Goal: Task Accomplishment & Management: Complete application form

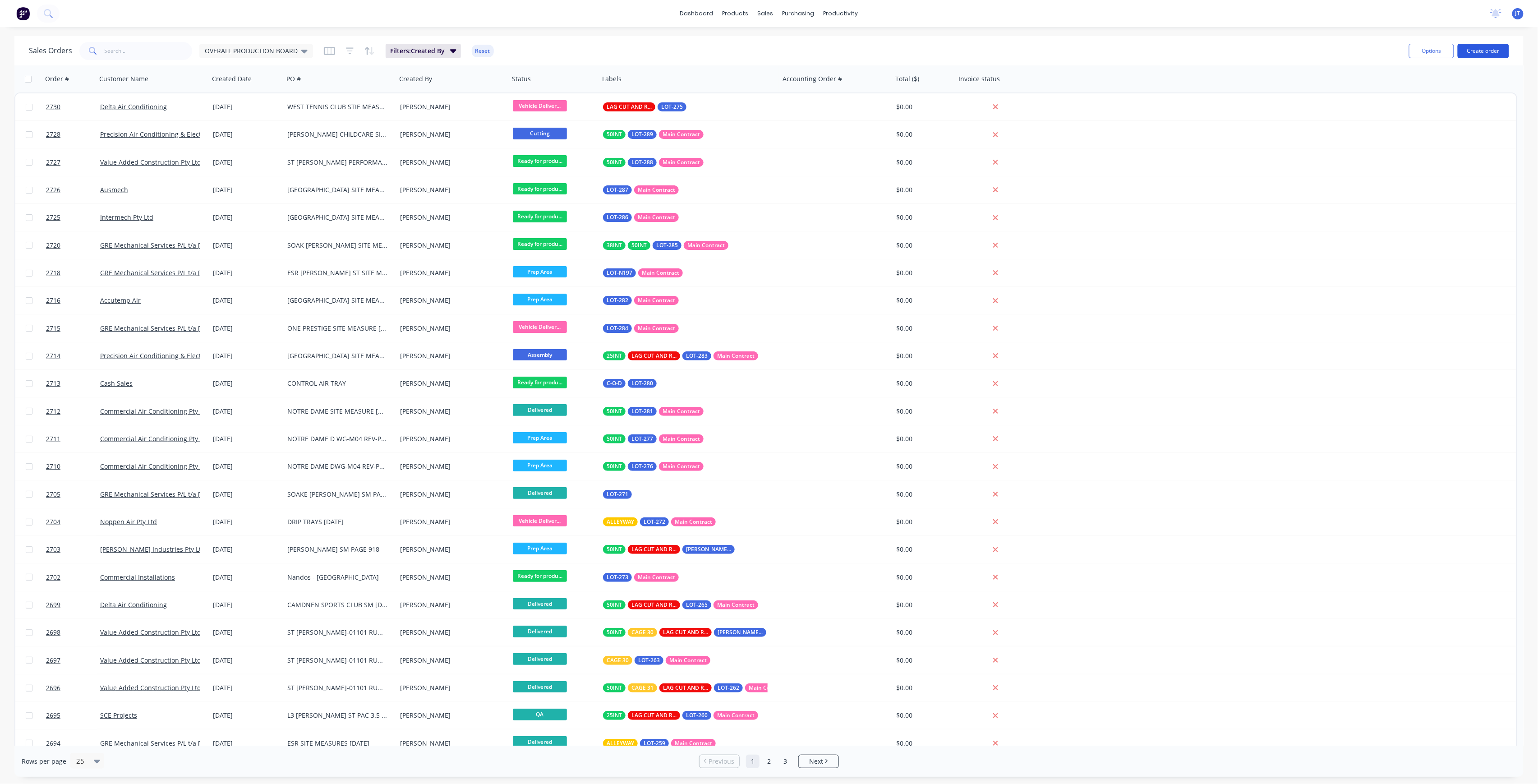
click at [1485, 48] on button "Create order" at bounding box center [1483, 51] width 51 height 14
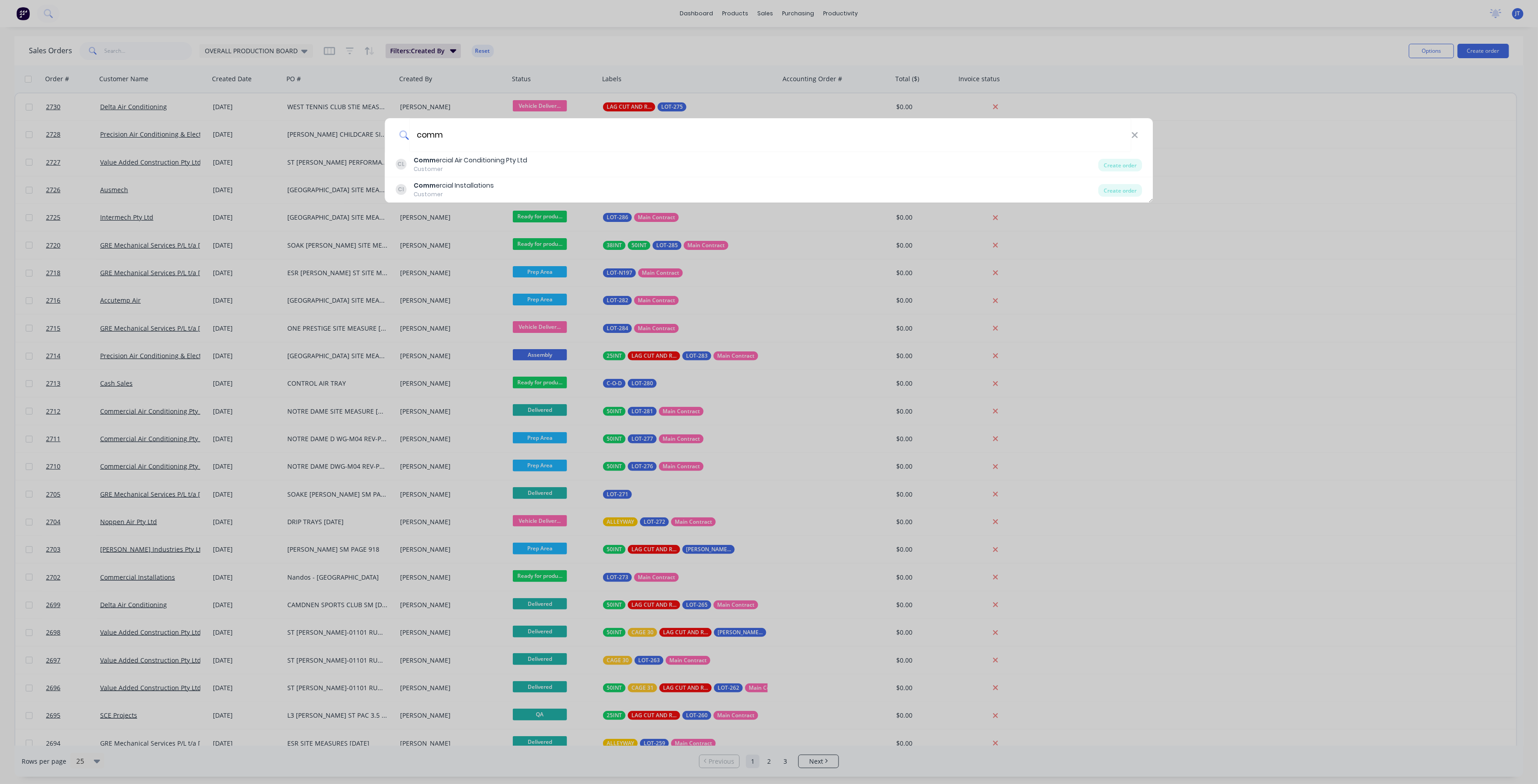
type input "comm"
click at [474, 162] on div "Comm ercial Air Conditioning Pty Ltd" at bounding box center [471, 160] width 114 height 9
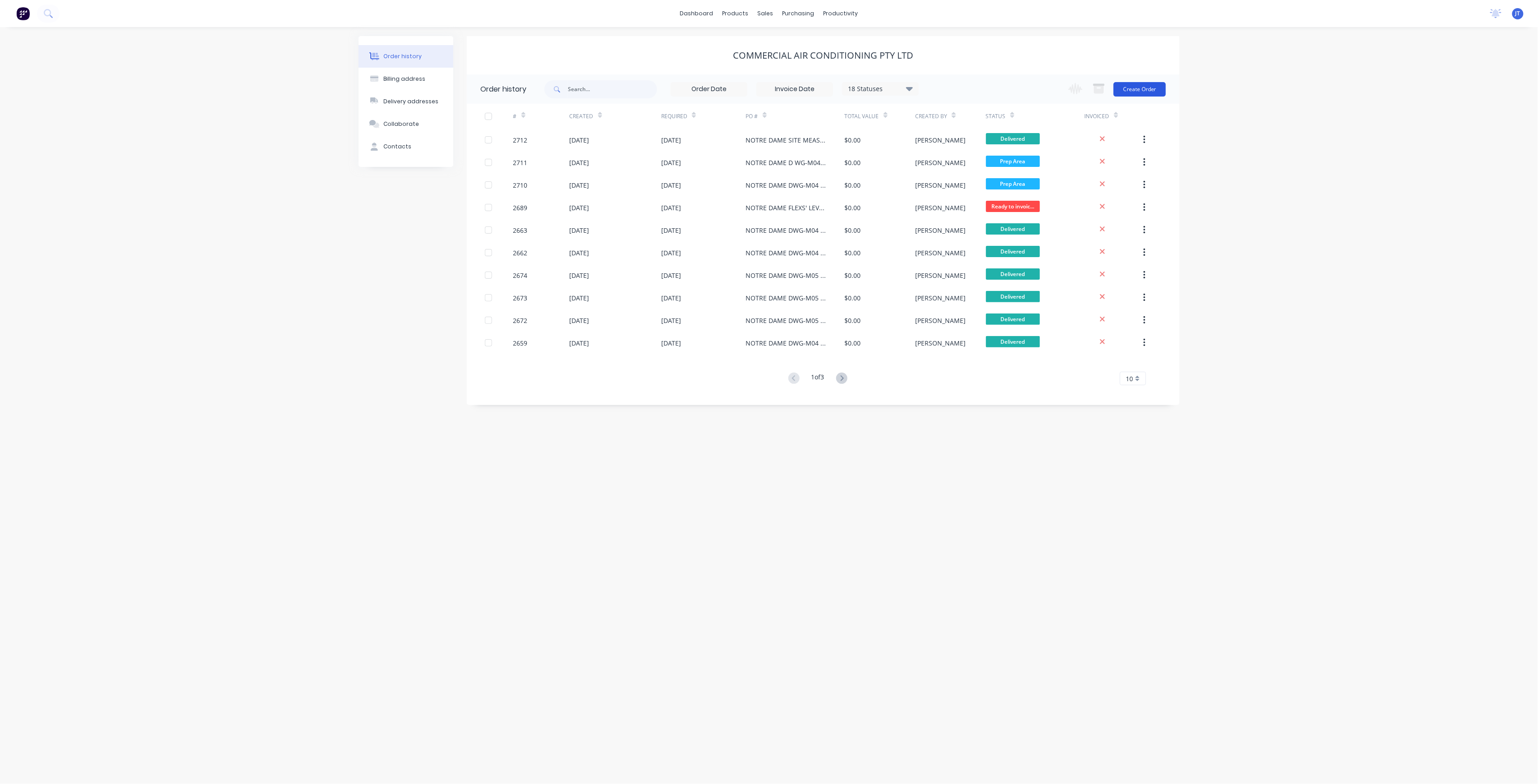
click at [1119, 85] on button "Create Order" at bounding box center [1139, 89] width 53 height 14
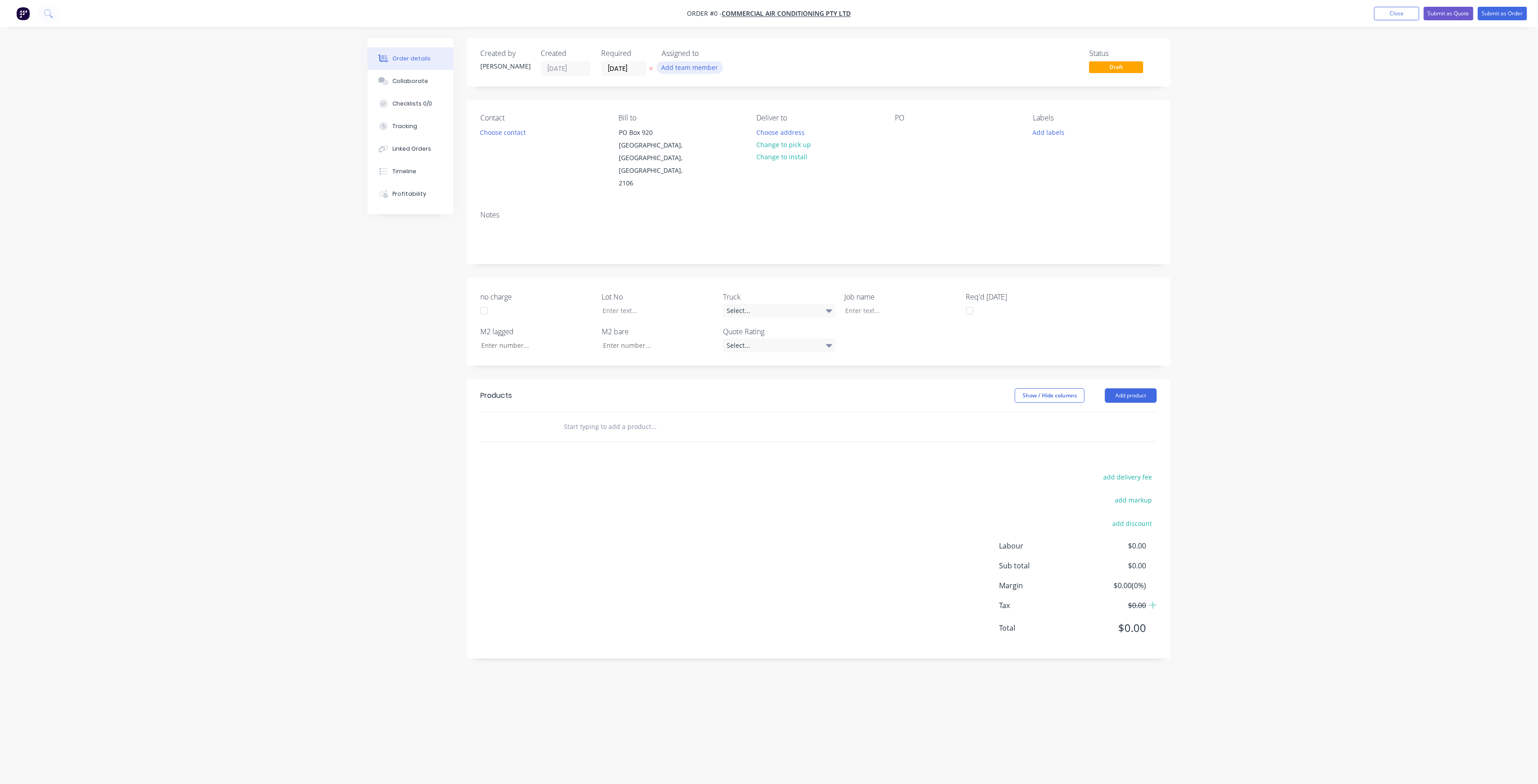
click at [691, 69] on button "Add team member" at bounding box center [690, 67] width 66 height 12
click at [710, 116] on div "[PERSON_NAME] (You)" at bounding box center [735, 117] width 90 height 9
click at [733, 176] on div "[PERSON_NAME]" at bounding box center [735, 180] width 90 height 9
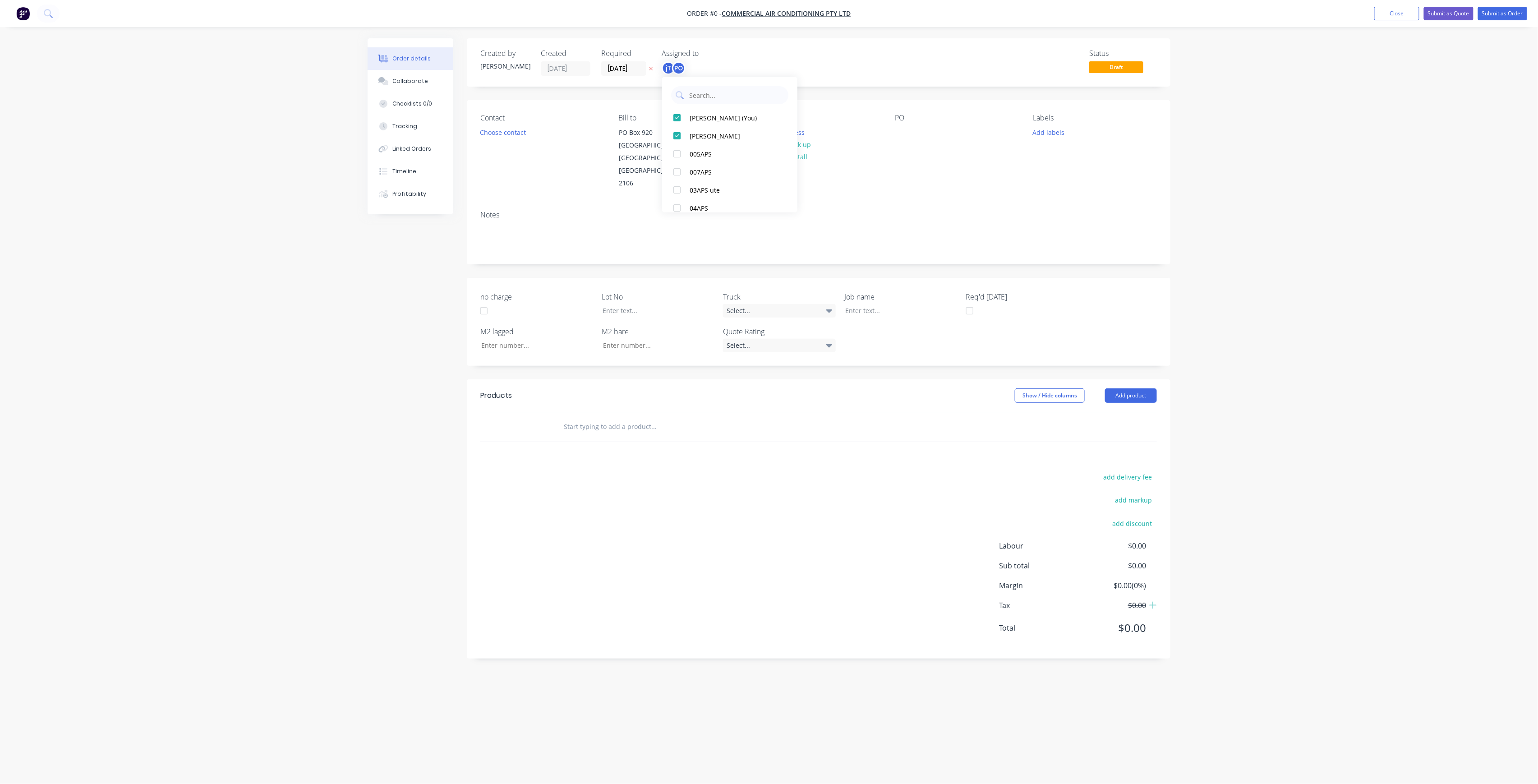
click at [568, 163] on div "Order details Collaborate Checklists 0/0 Tracking Linked Orders Timeline Profit…" at bounding box center [769, 374] width 821 height 673
click at [768, 125] on div "Deliver to Choose address Change to pick up Change to install" at bounding box center [818, 152] width 123 height 76
click at [767, 125] on div "Deliver to Choose address Change to pick up Change to install" at bounding box center [818, 152] width 123 height 76
click at [766, 131] on button "Choose address" at bounding box center [780, 131] width 58 height 12
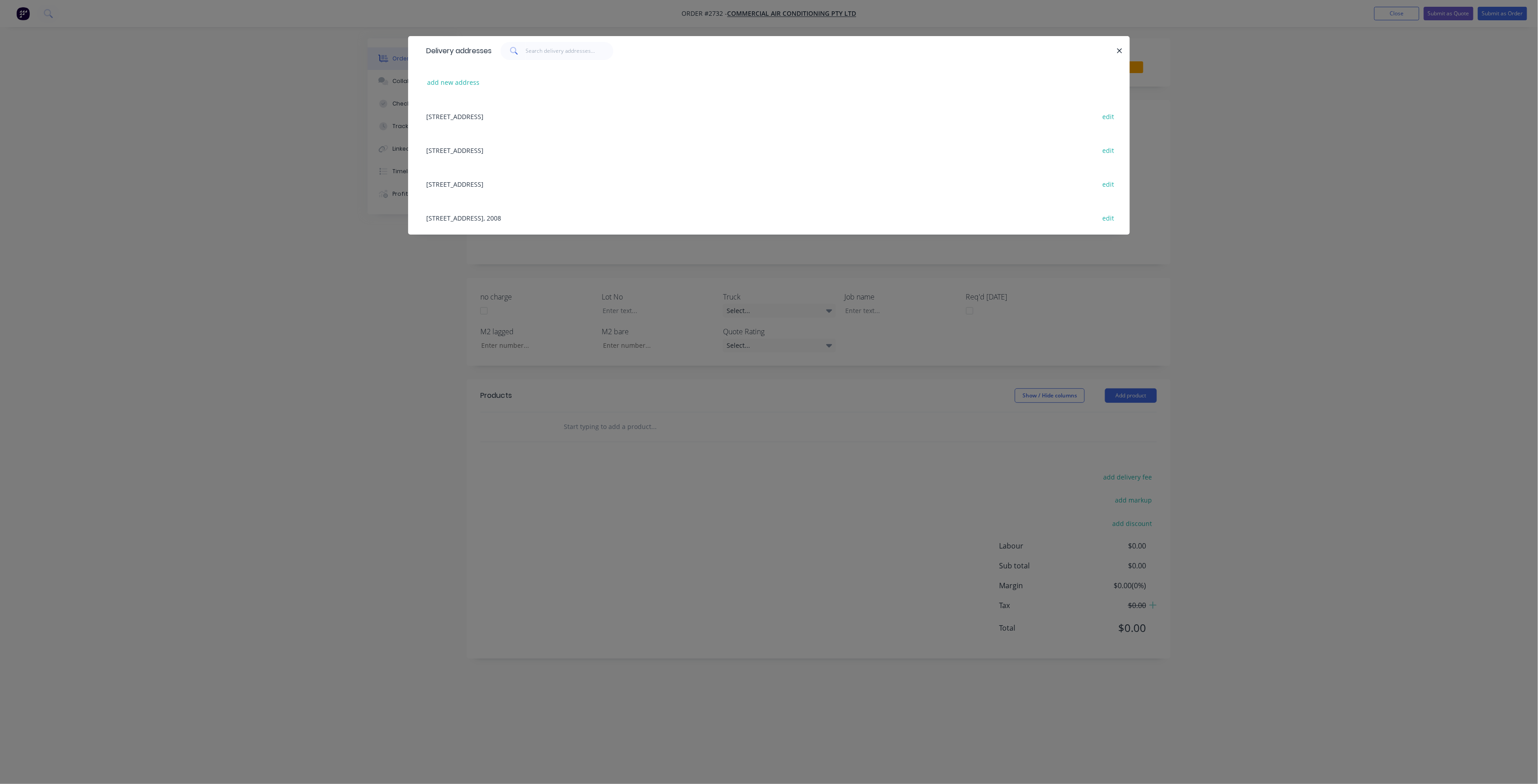
click at [516, 223] on div "[STREET_ADDRESS], 2008 edit" at bounding box center [769, 218] width 695 height 34
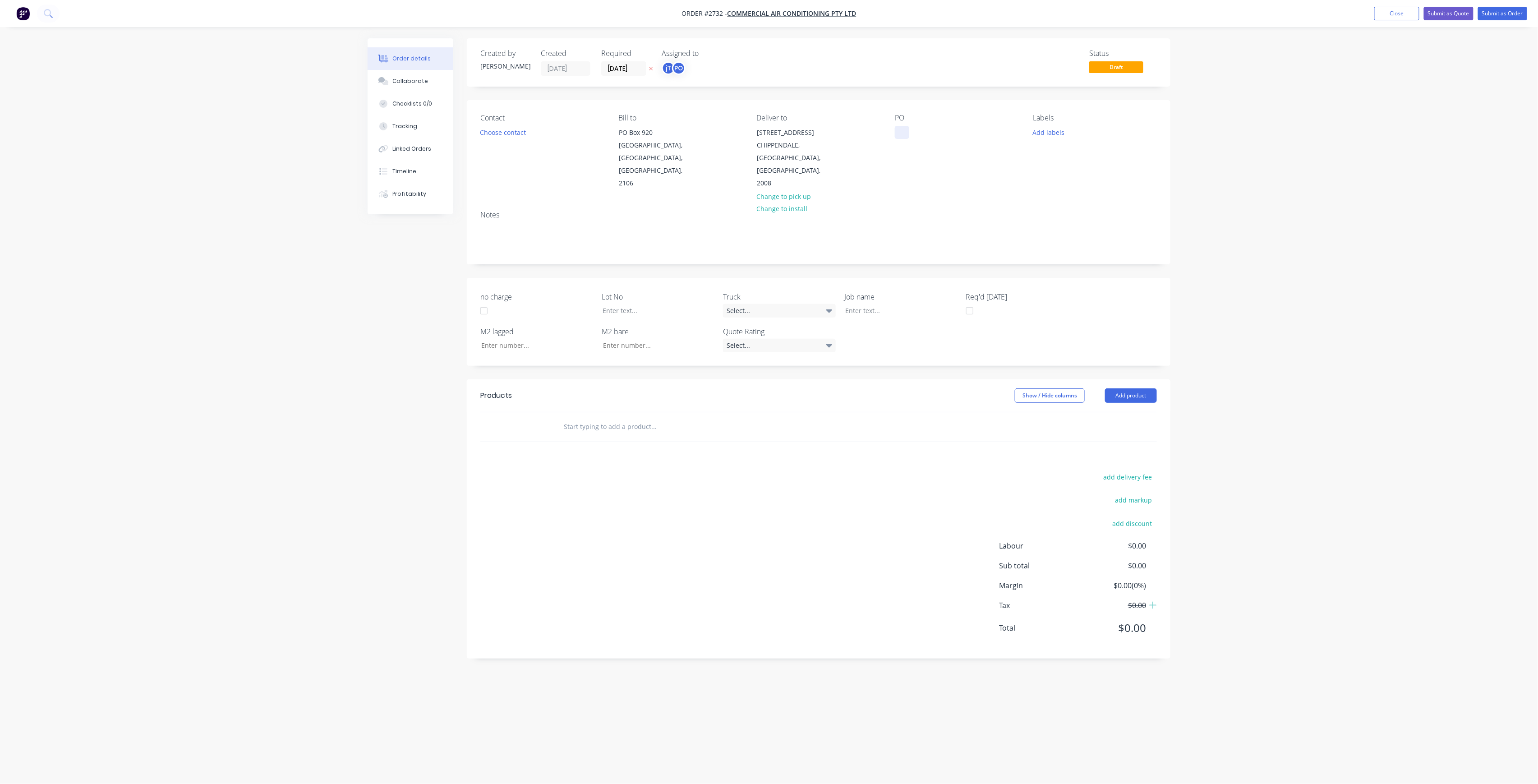
click at [908, 131] on div "PO" at bounding box center [956, 152] width 123 height 76
click at [907, 131] on div at bounding box center [902, 132] width 14 height 13
drag, startPoint x: 951, startPoint y: 143, endPoint x: 865, endPoint y: 123, distance: 88.3
click at [865, 123] on div "Contact Choose contact [PERSON_NAME] to [GEOGRAPHIC_DATA] Deliver to [STREET_AD…" at bounding box center [818, 151] width 703 height 103
drag, startPoint x: 945, startPoint y: 148, endPoint x: 895, endPoint y: 131, distance: 52.8
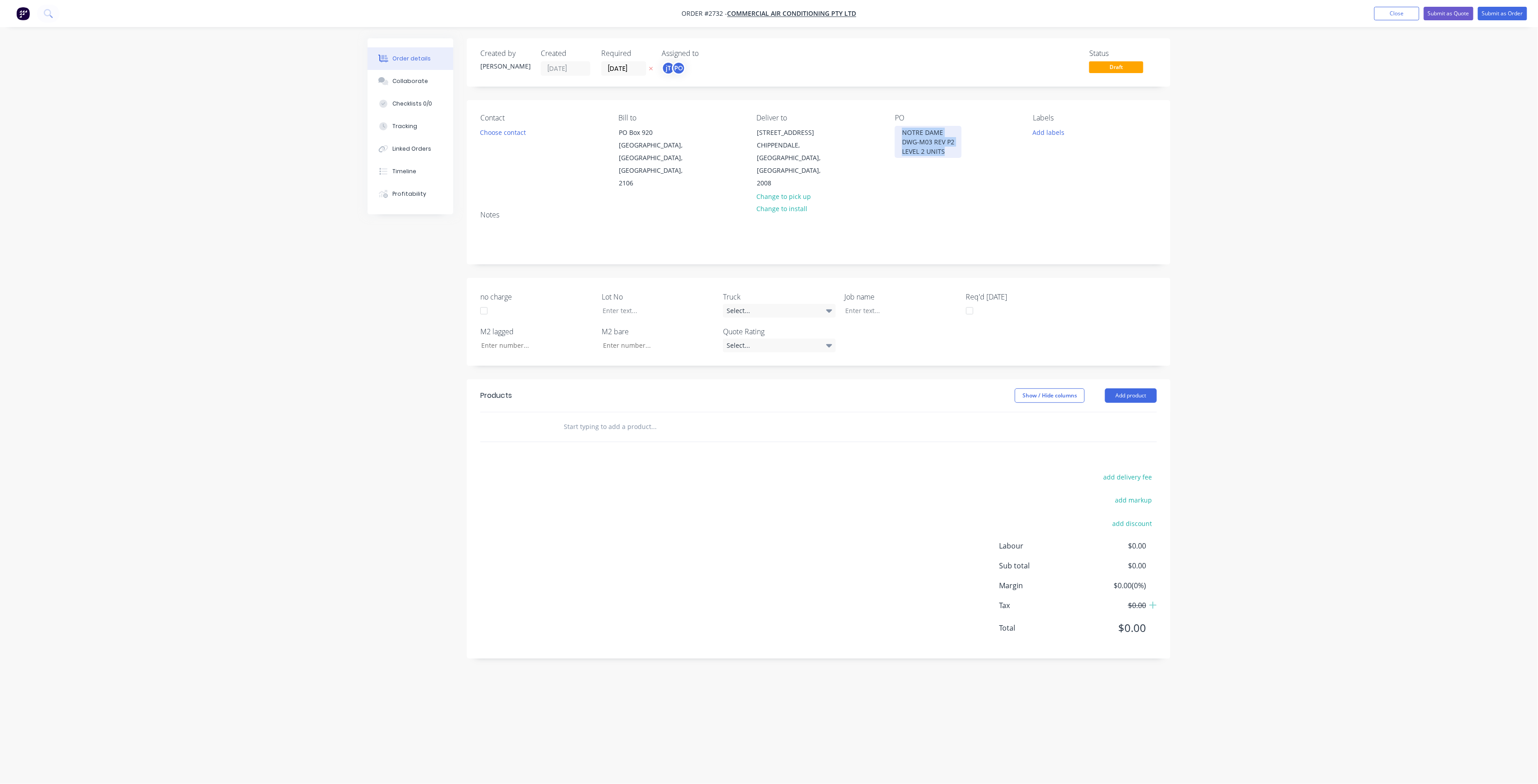
click at [895, 131] on div "NOTRE DAME DWG-M03 REV P2 LEVEL 2 UNITS" at bounding box center [928, 141] width 67 height 32
copy div "NOTRE DAME DWG-M03 REV P2 LEVEL 2 UNITS"
click at [872, 304] on div at bounding box center [894, 310] width 113 height 13
paste div
click at [853, 306] on div "NOTRE DAME DWG-M03 REV P2LEVEL 2 UNITS" at bounding box center [894, 315] width 113 height 23
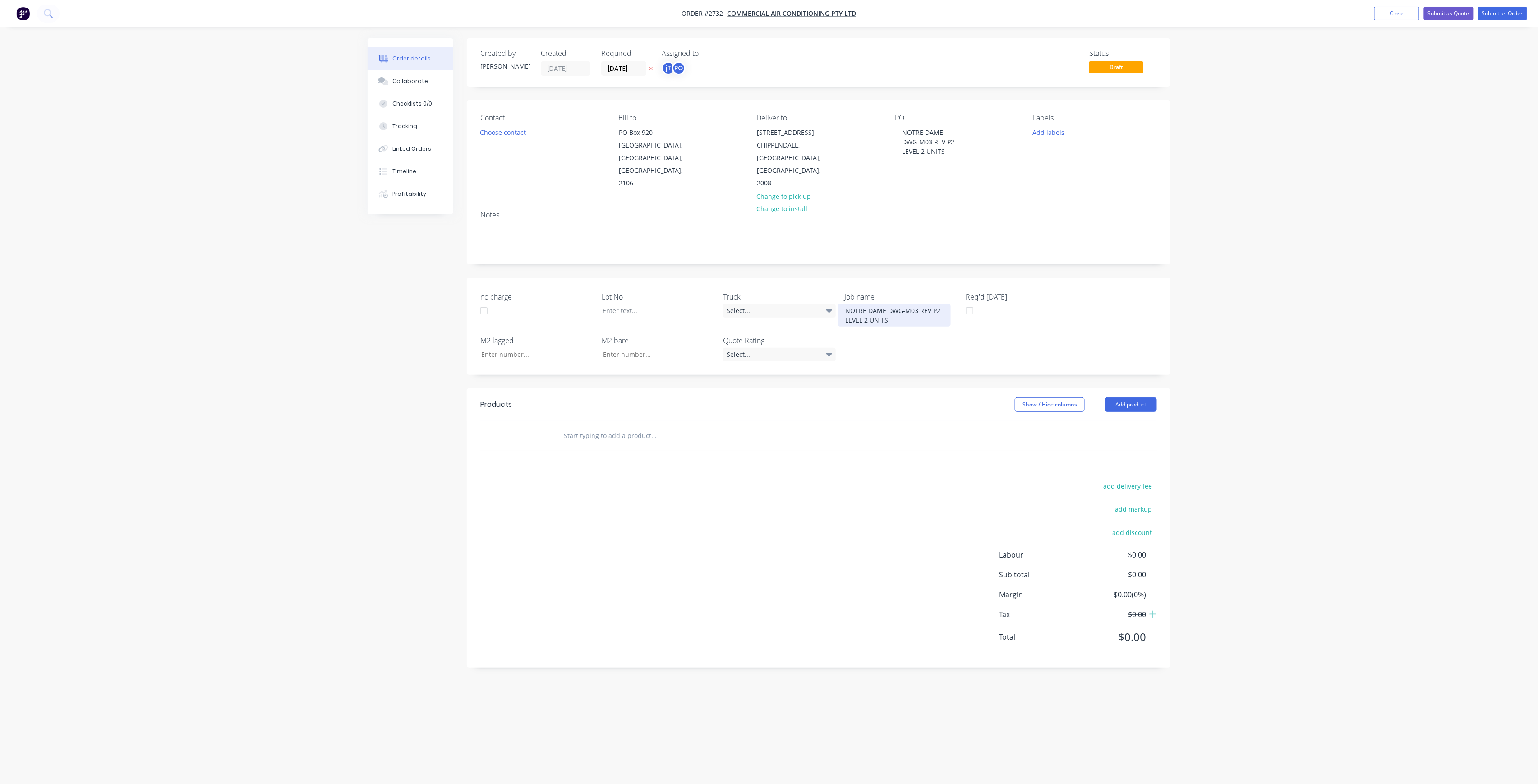
click at [885, 304] on div "NOTRE DAME DWG-M03 REV P2 LEVEL 2 UNITS" at bounding box center [894, 315] width 113 height 23
click at [1045, 130] on button "Add labels" at bounding box center [1048, 131] width 41 height 12
click at [1077, 178] on div "Create new label #00672 edit #00725 edit #00798 edit #00919 edit #00984 edit *L…" at bounding box center [1101, 213] width 135 height 145
click at [1077, 181] on button "Create new label" at bounding box center [1101, 186] width 117 height 14
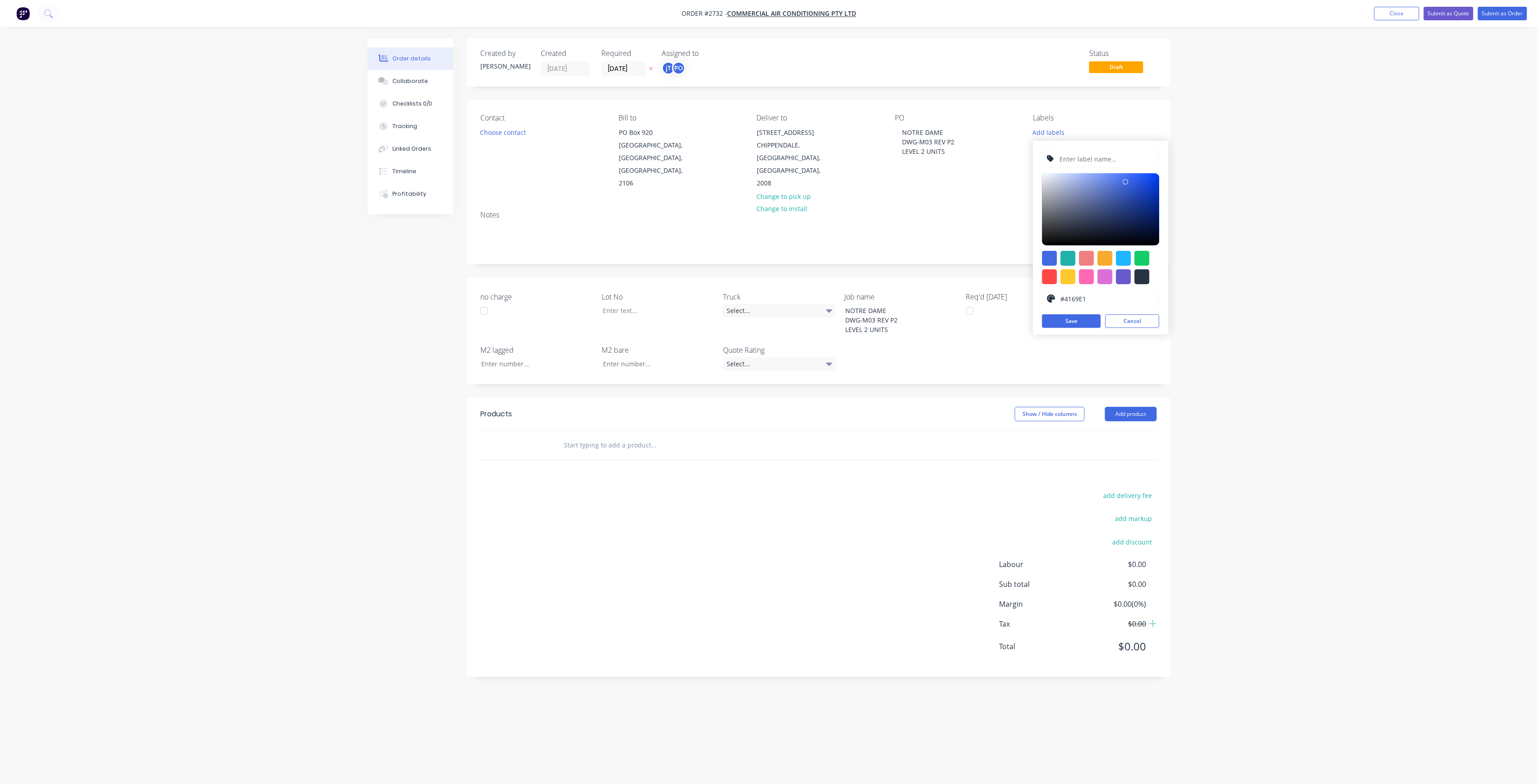
click at [1079, 162] on input "text" at bounding box center [1106, 158] width 96 height 17
type input "[PERSON_NAME]-#01003"
click at [952, 154] on div "NOTRE DAME DWG-M03 REV P2 LEVEL 2 UNITS" at bounding box center [928, 141] width 67 height 32
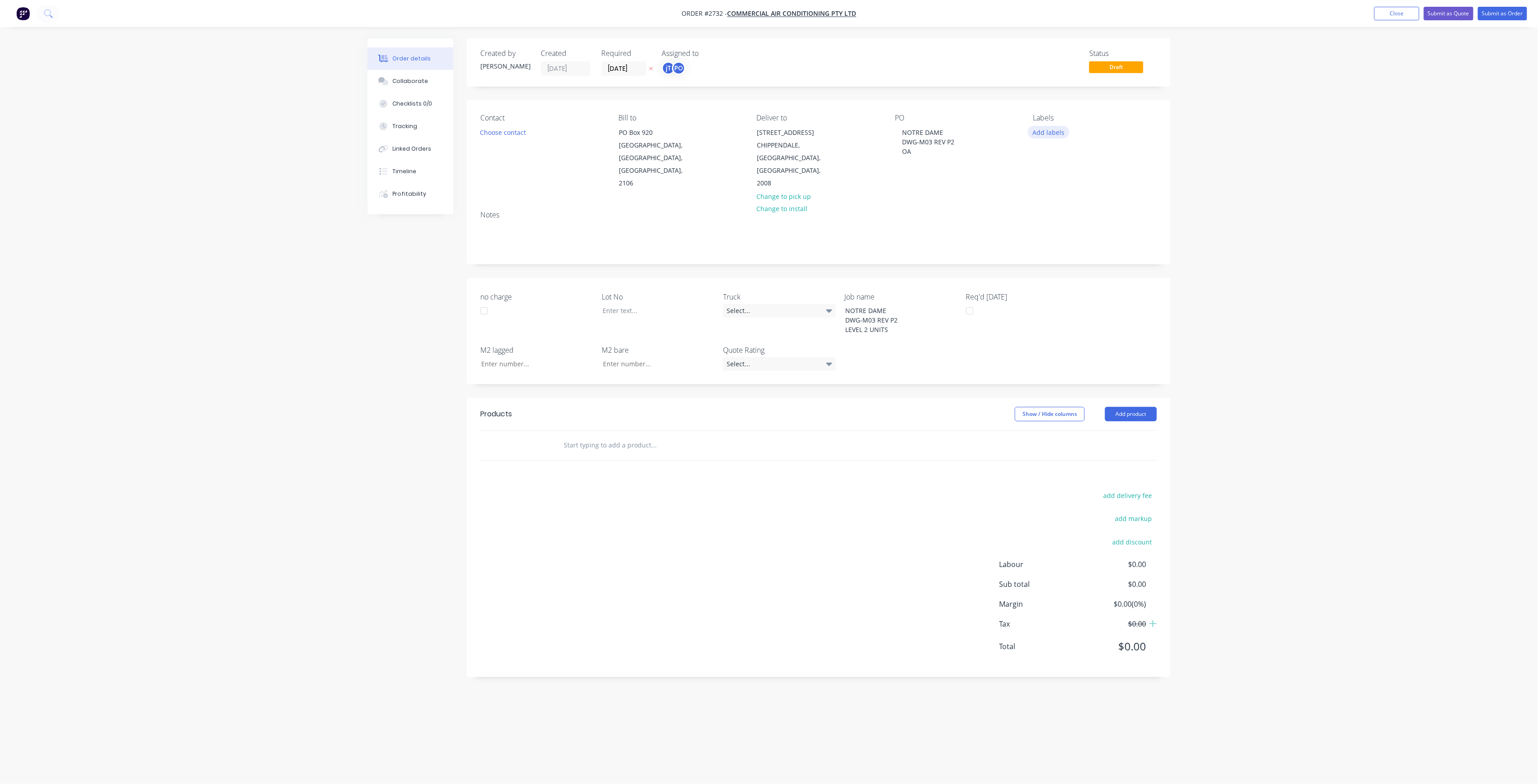
click at [1059, 139] on div "Labels Add labels" at bounding box center [1094, 152] width 123 height 76
click at [1057, 133] on button "Add labels" at bounding box center [1048, 131] width 41 height 12
drag, startPoint x: 1110, startPoint y: 153, endPoint x: 795, endPoint y: 165, distance: 315.2
click at [795, 165] on body "Order #2732 - Commercial Air Conditioning Pty Ltd Add product Close Submit as Q…" at bounding box center [769, 392] width 1538 height 784
drag, startPoint x: 1101, startPoint y: 161, endPoint x: 1047, endPoint y: 167, distance: 54.3
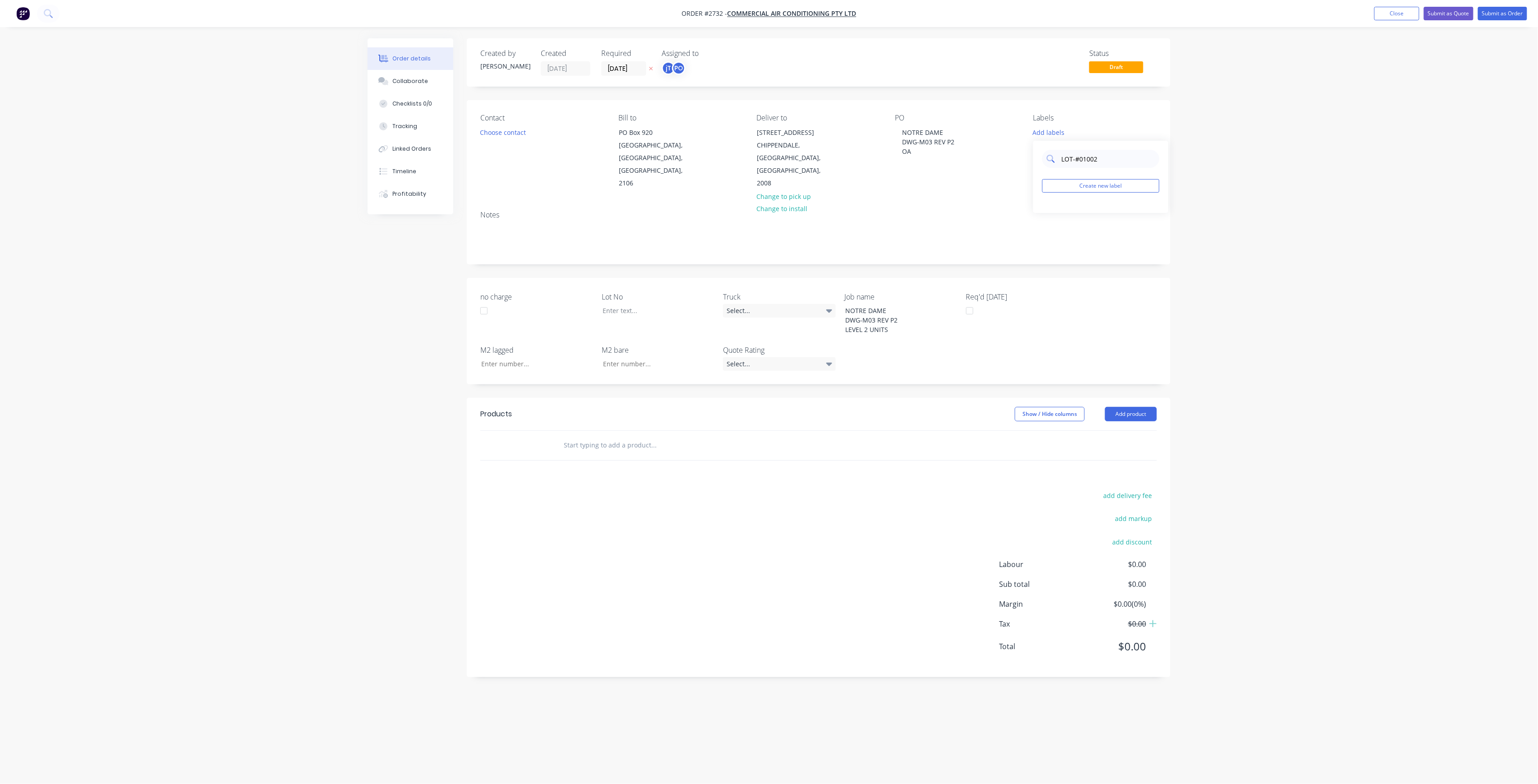
click at [1047, 167] on div "LOT-#01002" at bounding box center [1101, 158] width 117 height 18
type input "LOT-#01002"
click at [1077, 183] on button "Create new label" at bounding box center [1101, 186] width 117 height 14
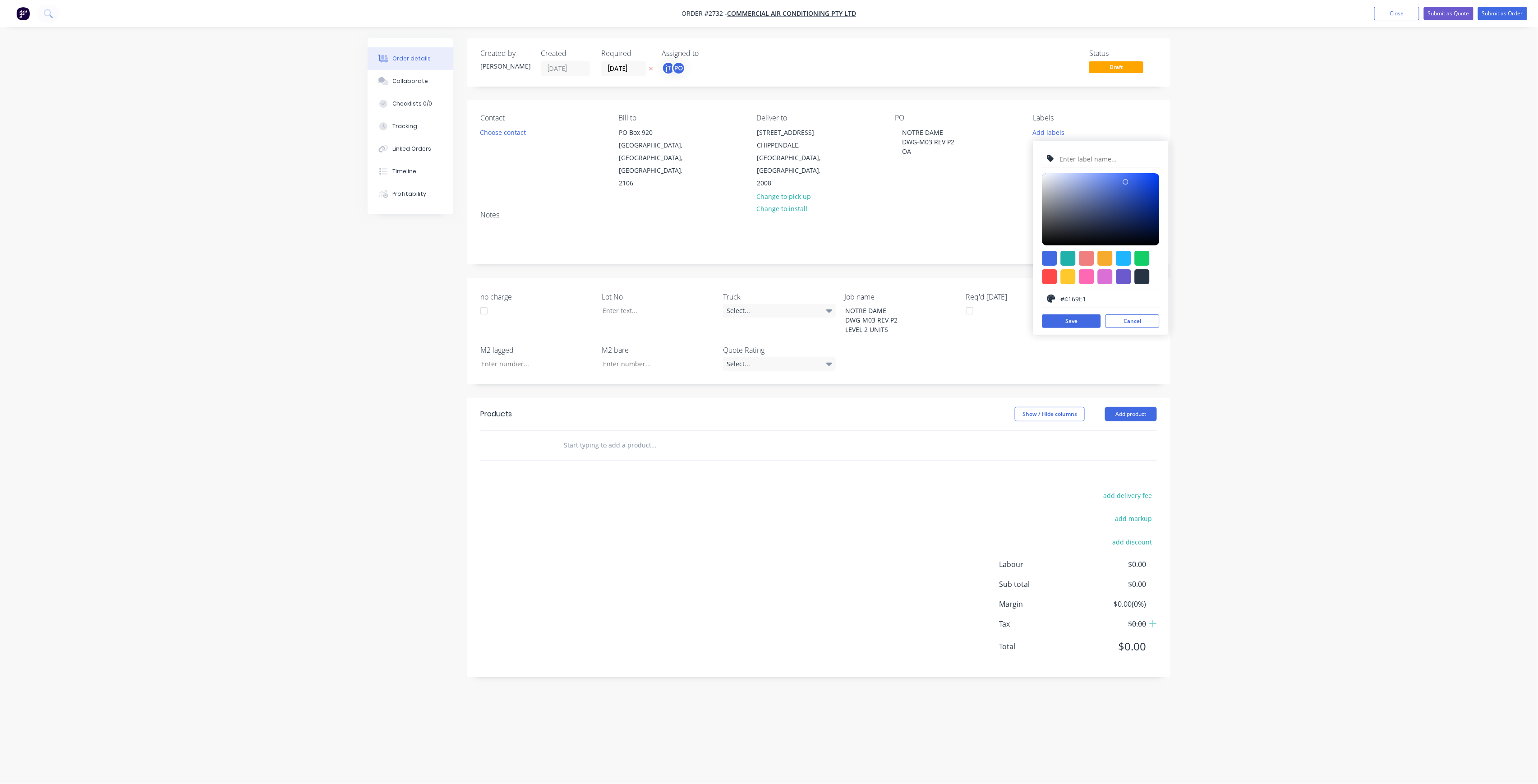
click at [1081, 156] on input "text" at bounding box center [1106, 158] width 96 height 17
paste input "LOT-#01002"
type input "LOT-#01002"
click at [1081, 320] on button "Save" at bounding box center [1072, 321] width 59 height 14
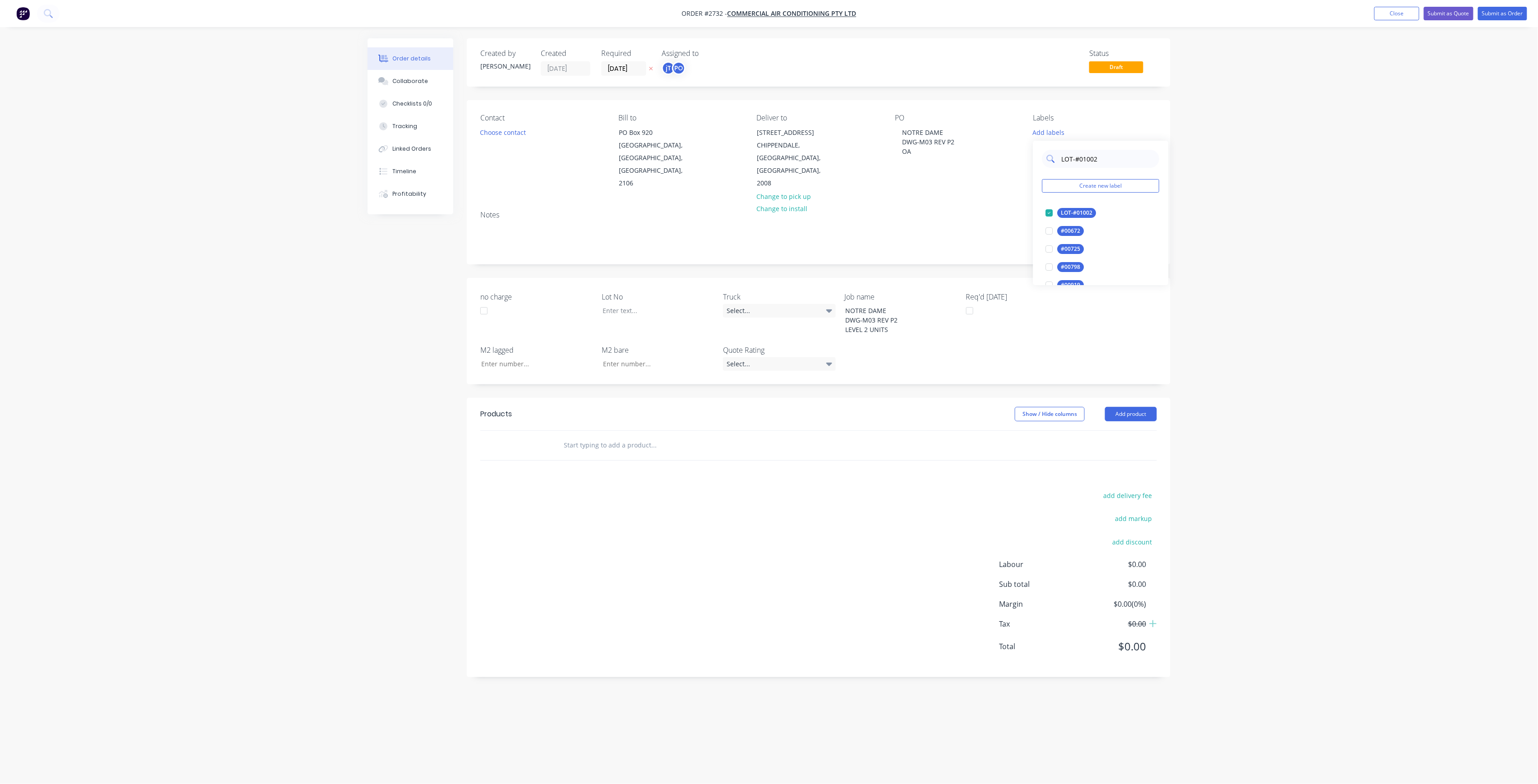
click at [1102, 154] on input "LOT-#01002" at bounding box center [1108, 158] width 94 height 18
click at [1063, 247] on div "50INT" at bounding box center [1069, 249] width 23 height 10
drag, startPoint x: 1084, startPoint y: 143, endPoint x: 1082, endPoint y: 148, distance: 5.4
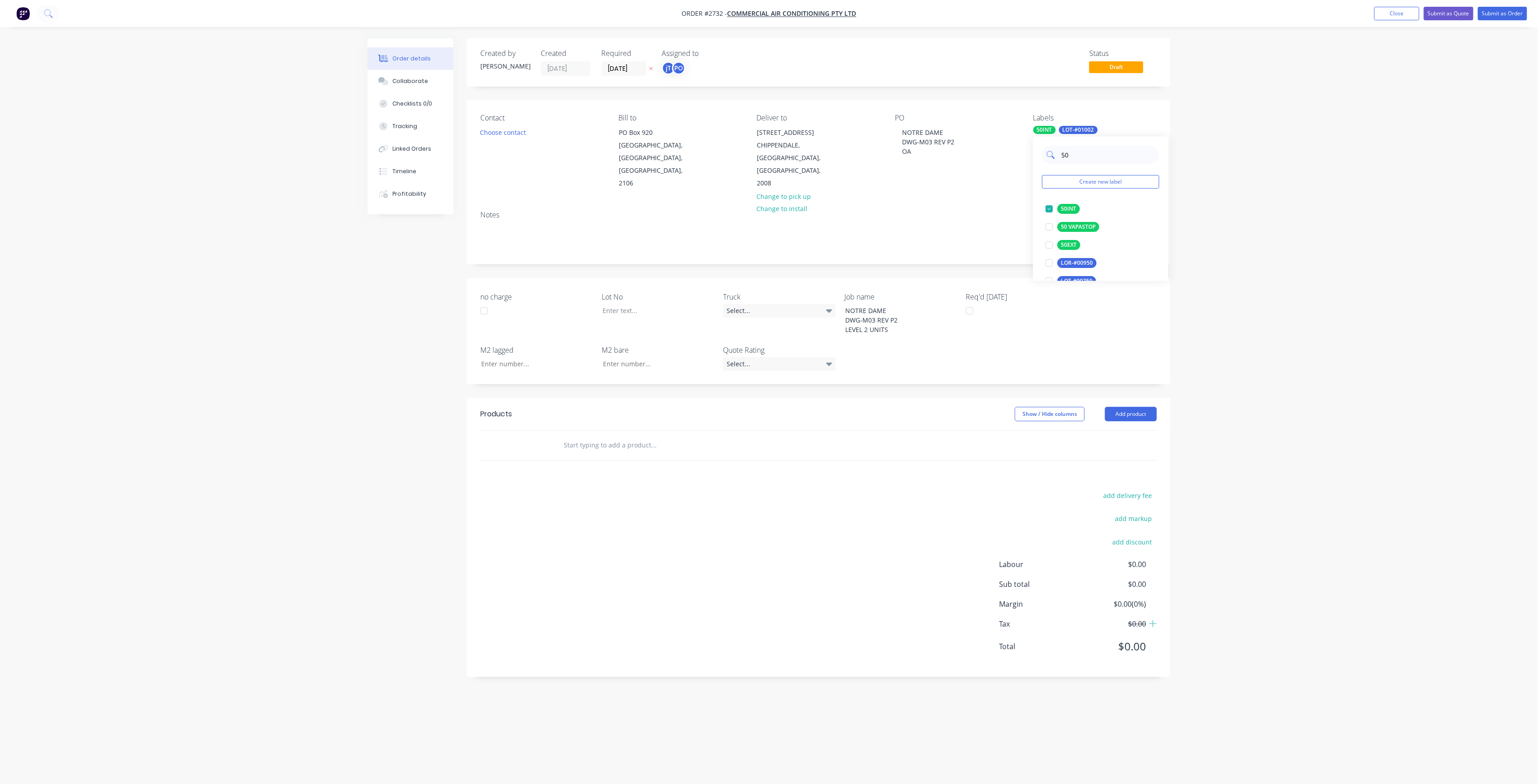
click at [1084, 145] on div "50 Create new label 50INT edit 50 VAPASTOP edit 50EXT edit LOR-#00950 edit LOT-…" at bounding box center [1101, 208] width 135 height 145
click at [1082, 149] on input "50" at bounding box center [1108, 155] width 94 height 18
type input "MAIN"
click at [1079, 208] on div "Main Contract" at bounding box center [1079, 209] width 44 height 10
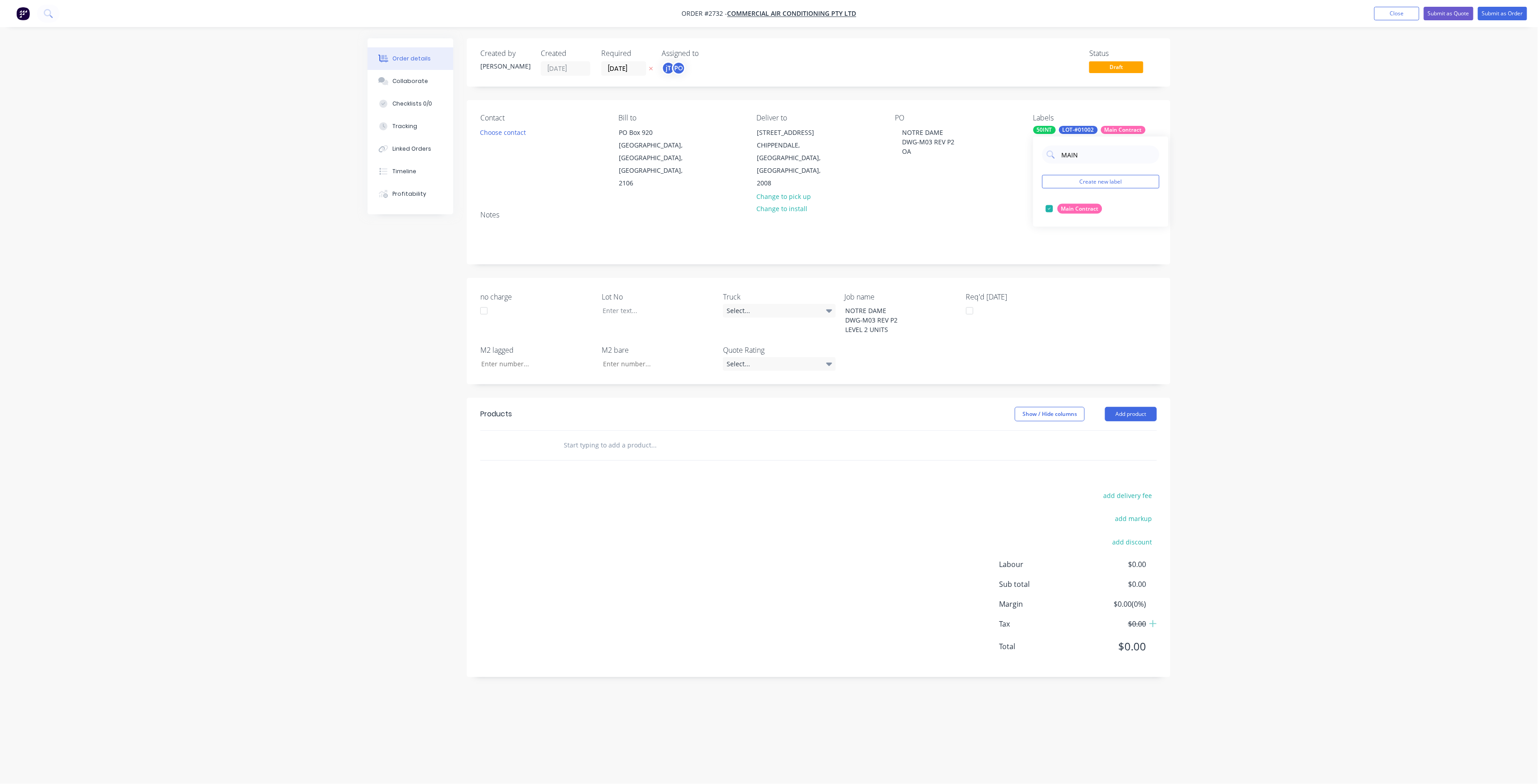
click at [1255, 219] on div "Order details Collaborate Checklists 0/0 Tracking Linked Orders Timeline Profit…" at bounding box center [769, 392] width 1538 height 784
click at [634, 304] on div at bounding box center [651, 310] width 113 height 13
click at [663, 440] on input "text" at bounding box center [653, 445] width 180 height 18
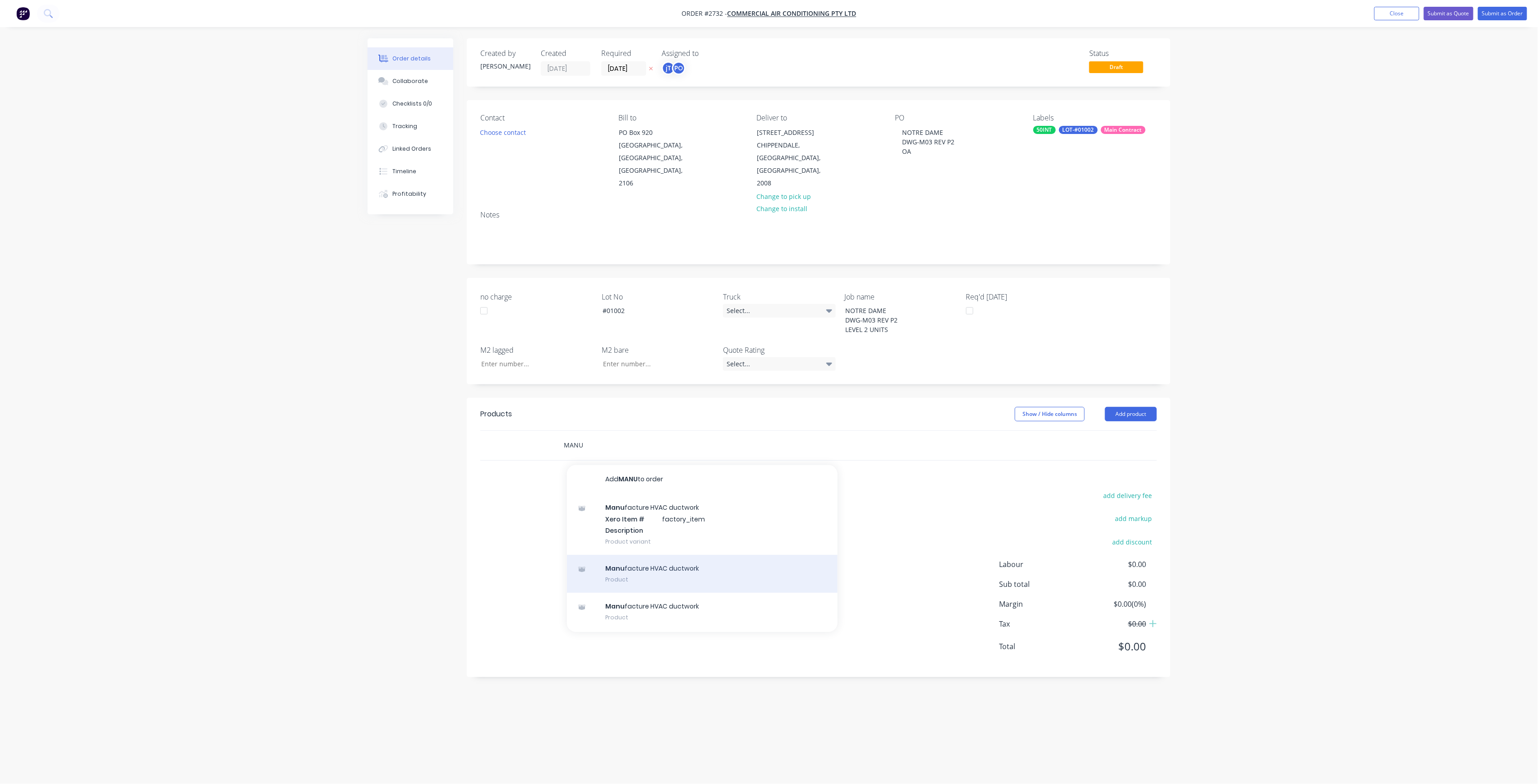
type input "MANU"
click at [658, 556] on div "Manu facture HVAC ductwork Product" at bounding box center [702, 573] width 270 height 38
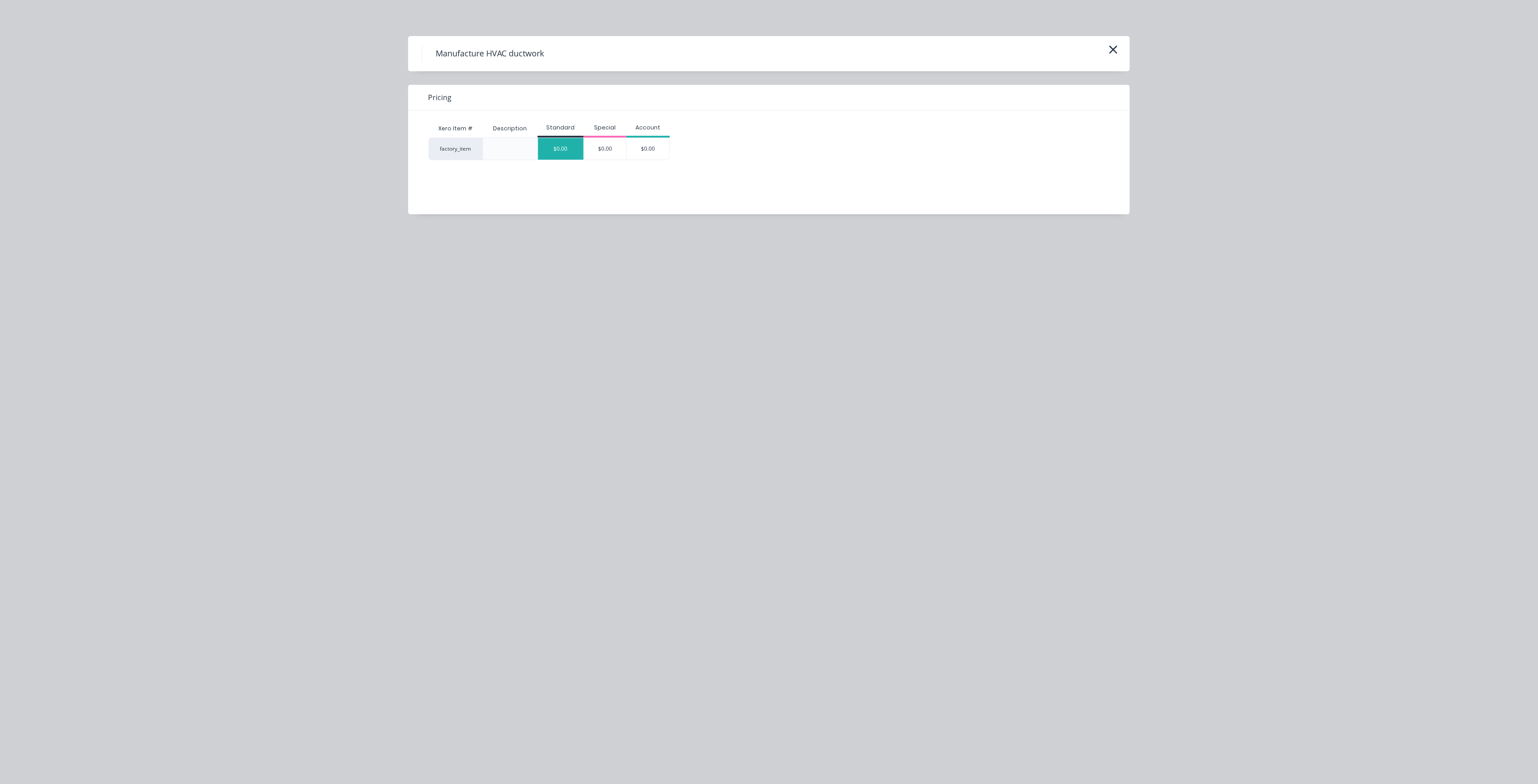
click at [569, 140] on div "$0.00" at bounding box center [561, 149] width 46 height 22
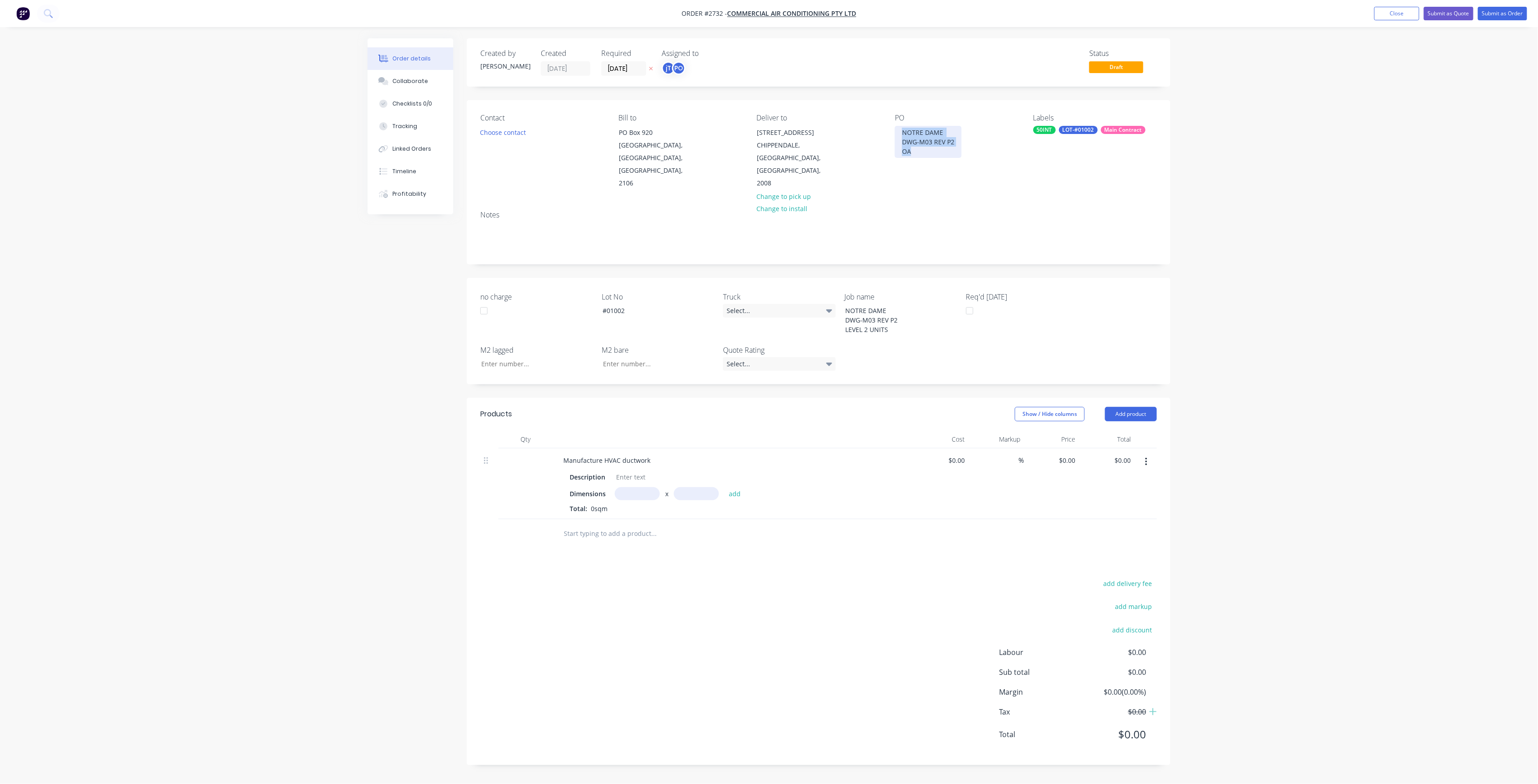
drag, startPoint x: 923, startPoint y: 152, endPoint x: 877, endPoint y: 123, distance: 54.4
click at [877, 123] on div "Contact Choose contact [PERSON_NAME] to [GEOGRAPHIC_DATA] Deliver to [STREET_AD…" at bounding box center [818, 151] width 703 height 103
copy div "NOTRE DAME DWG-M03 REV P2 OA"
drag, startPoint x: 1478, startPoint y: 26, endPoint x: 1483, endPoint y: 23, distance: 5.8
click at [1480, 24] on nav "Order #2732 - Commercial Air Conditioning Pty Ltd Add product Close Submit as Q…" at bounding box center [769, 13] width 1538 height 27
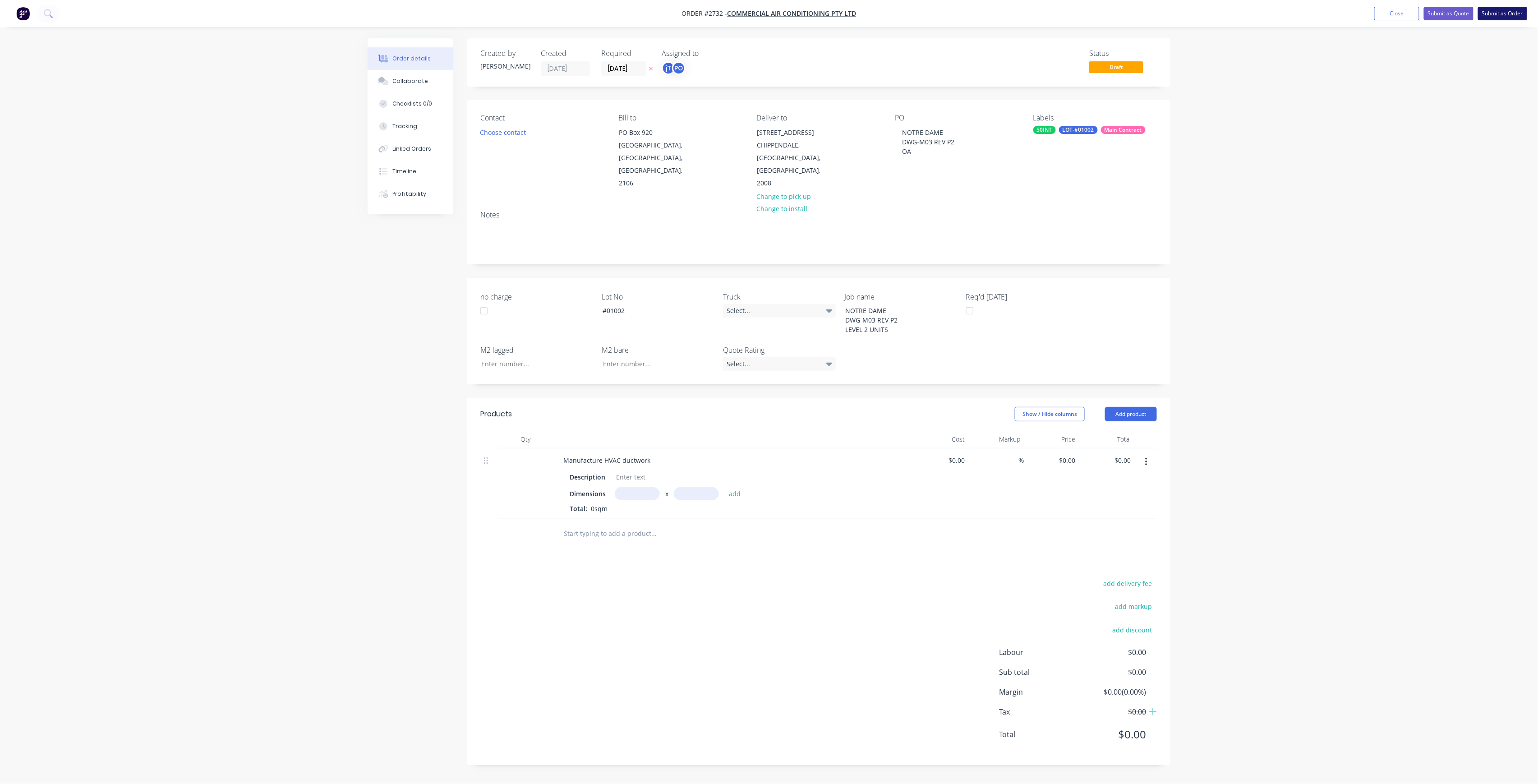
click at [1487, 14] on button "Submit as Order" at bounding box center [1502, 14] width 49 height 14
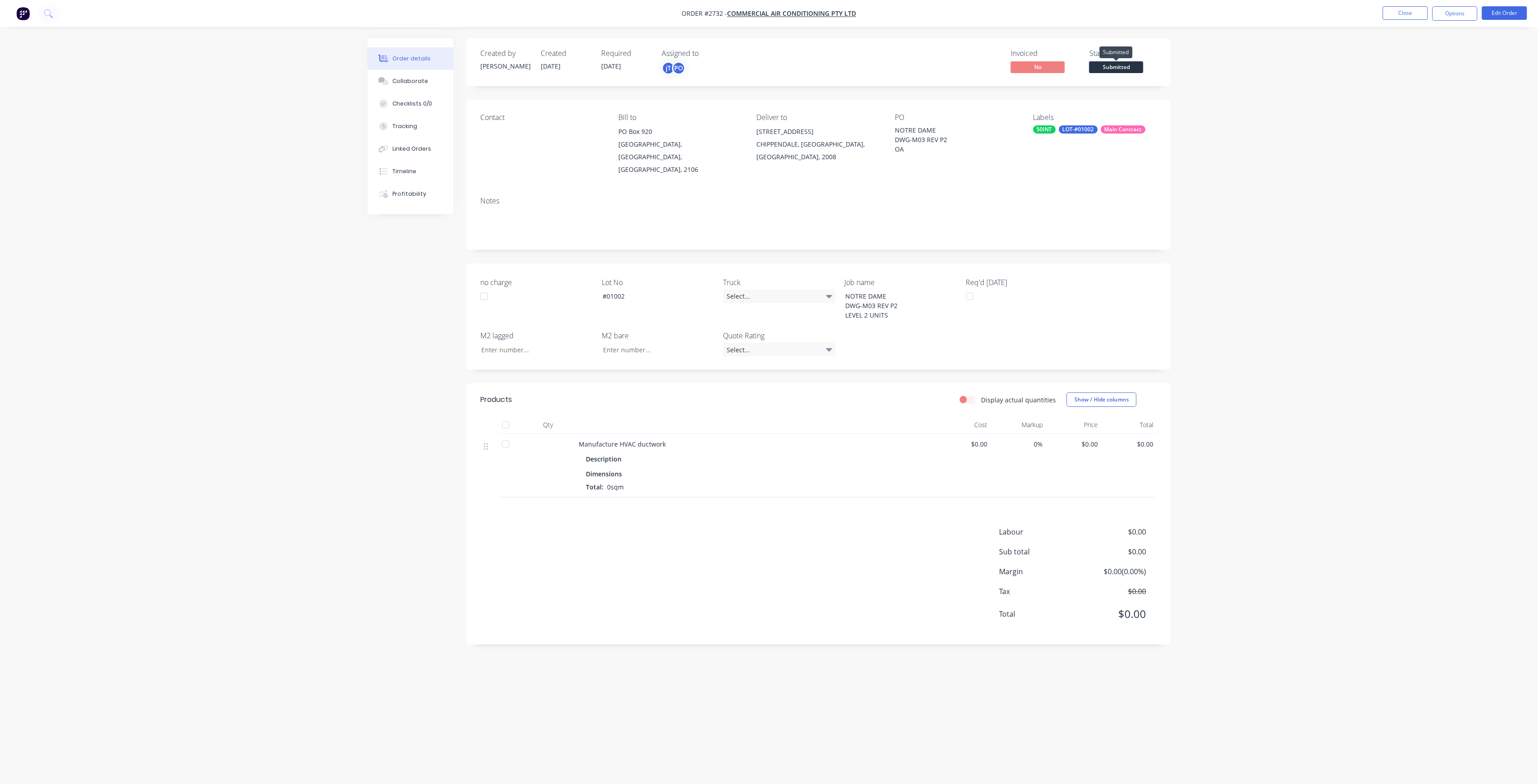
click at [1126, 66] on span "Submitted" at bounding box center [1116, 67] width 54 height 11
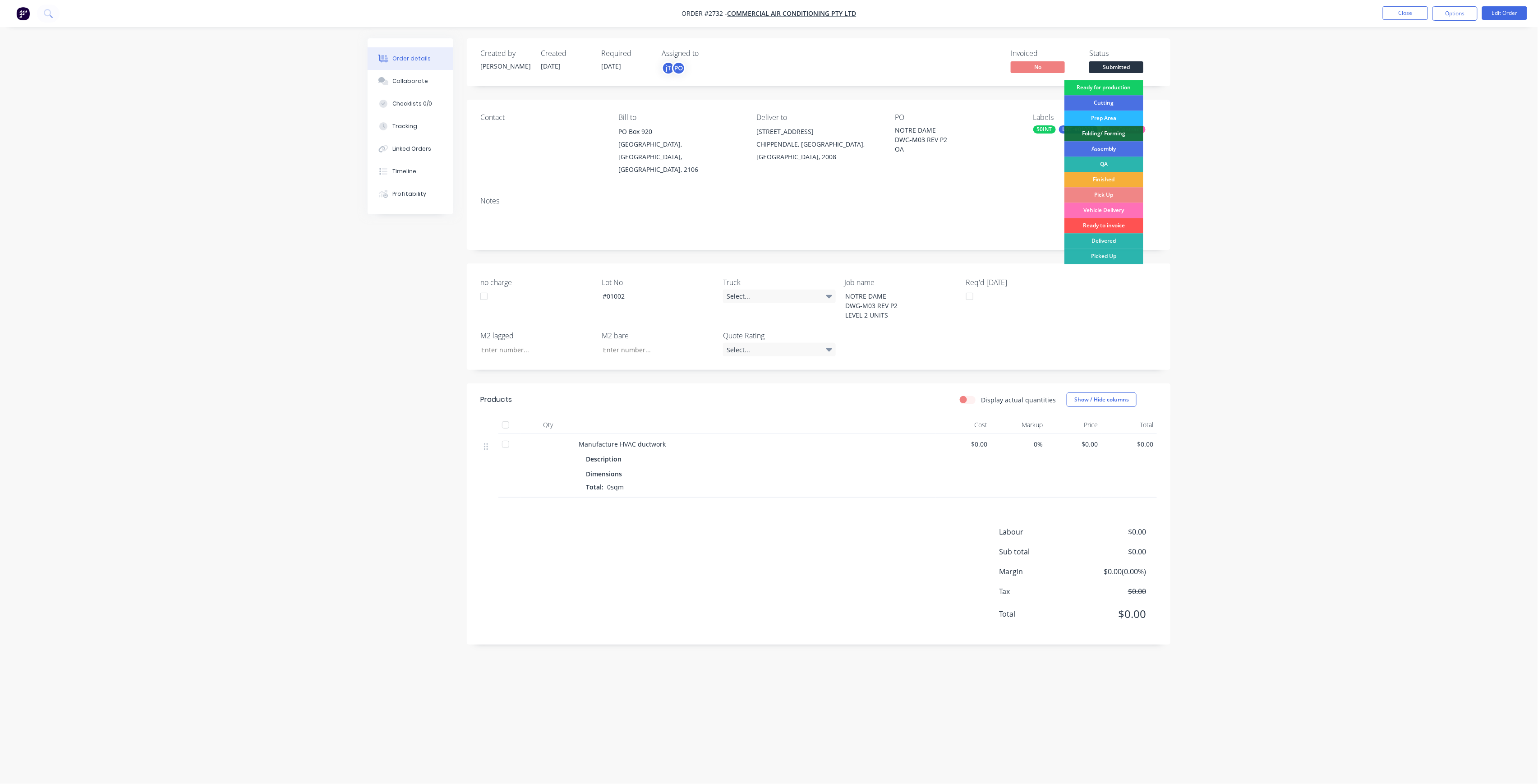
click at [1119, 86] on div "Ready for production" at bounding box center [1104, 88] width 79 height 16
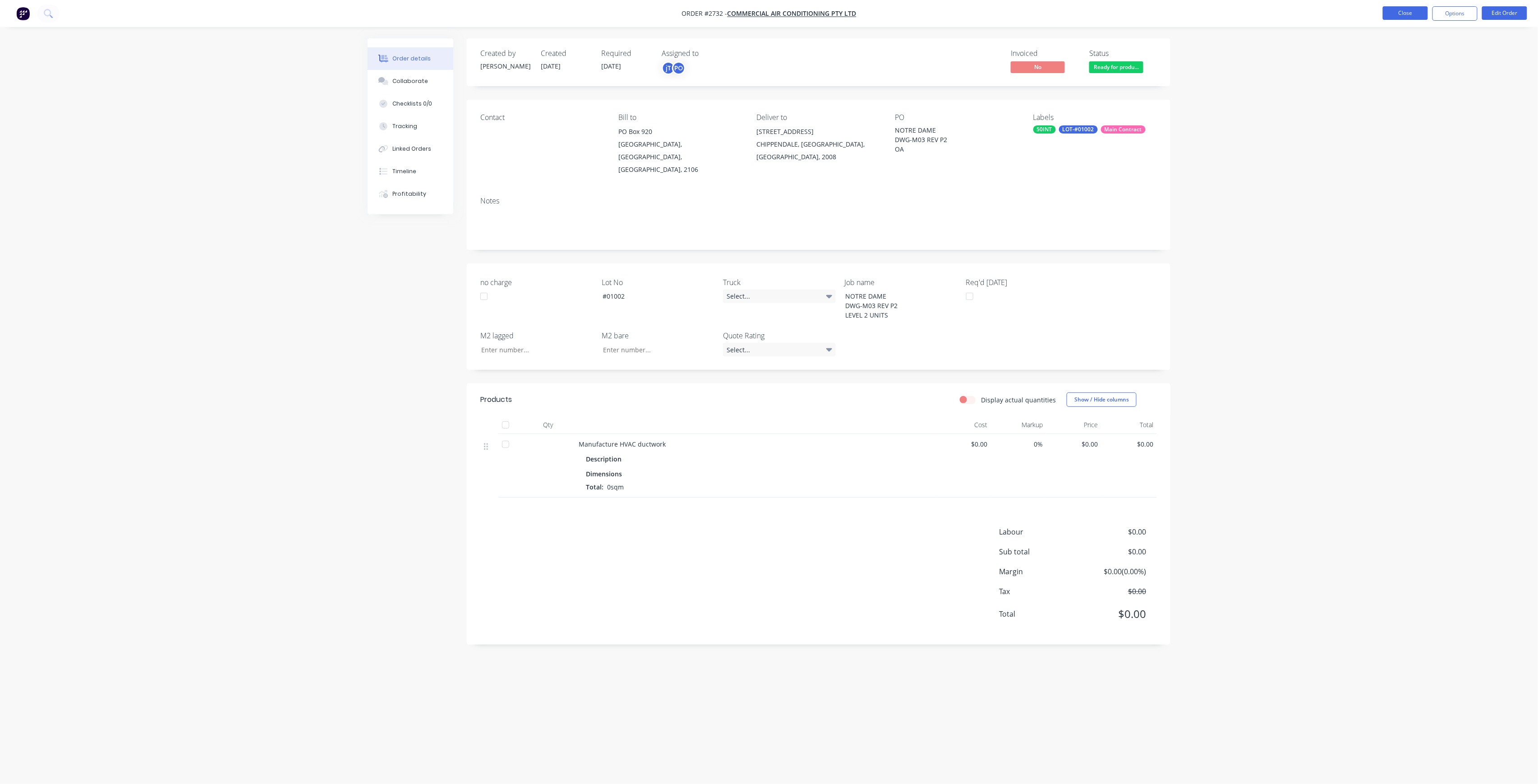
click at [1401, 15] on button "Close" at bounding box center [1405, 13] width 45 height 14
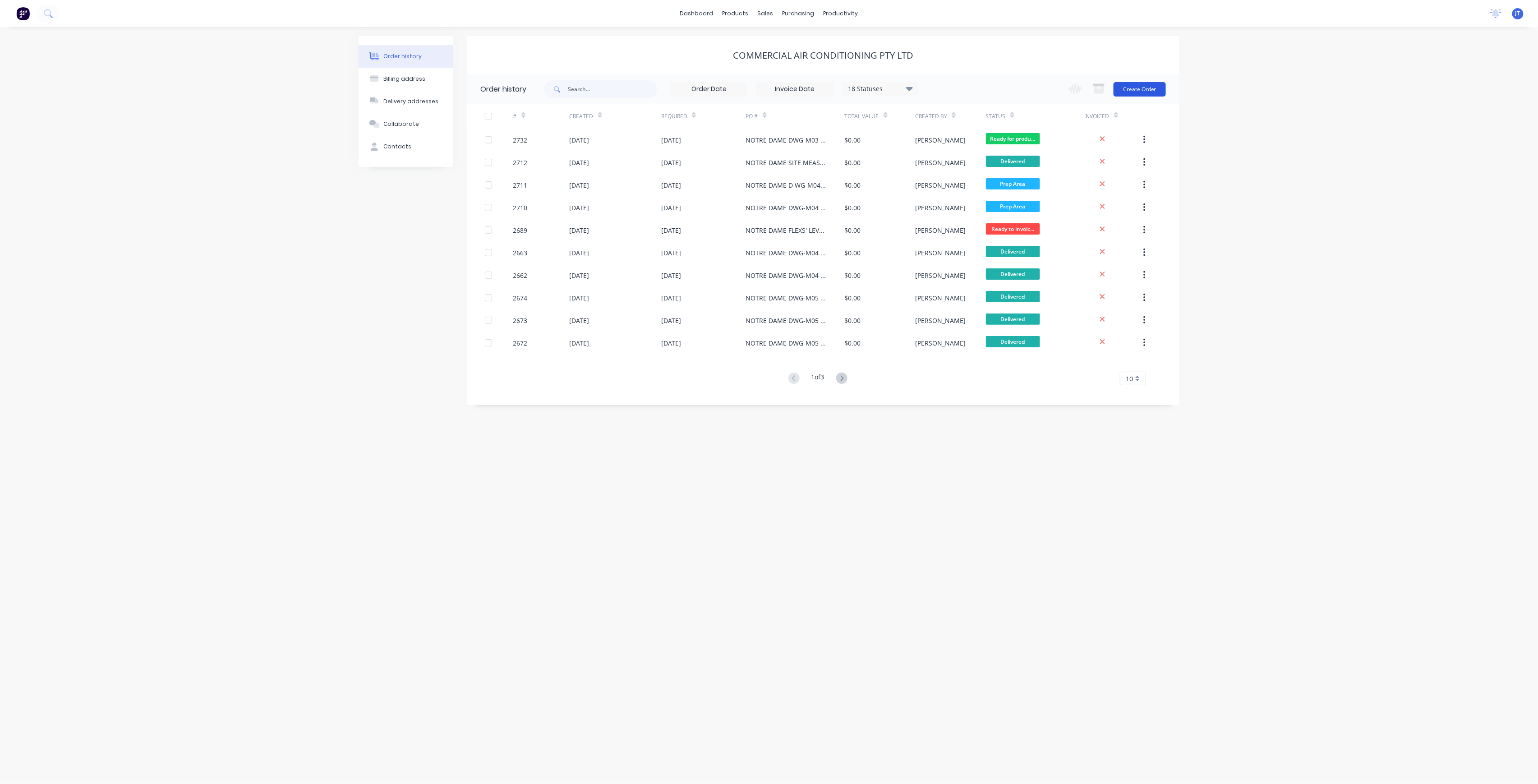
click at [1144, 89] on button "Create Order" at bounding box center [1139, 89] width 53 height 14
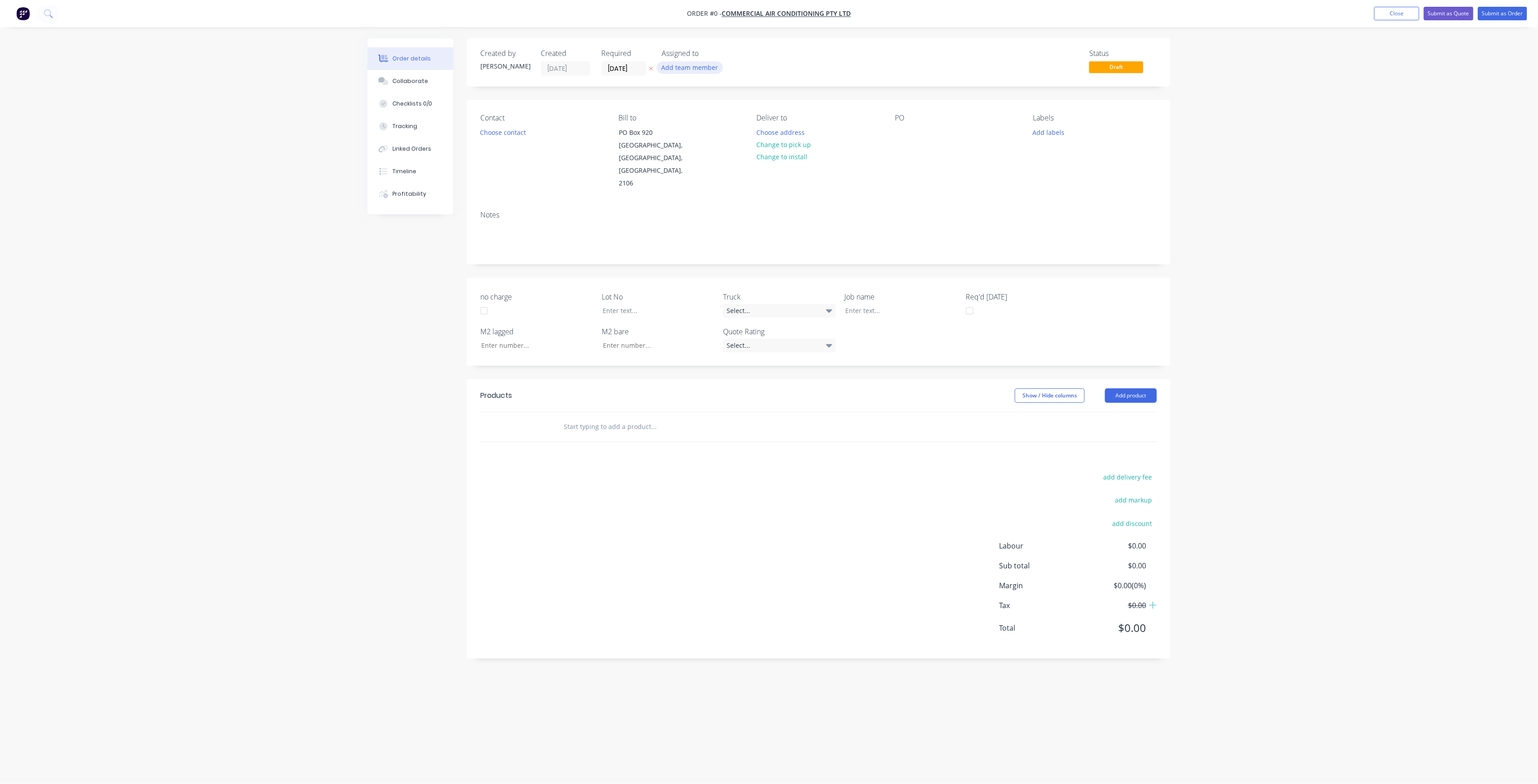
click at [687, 64] on button "Add team member" at bounding box center [690, 67] width 66 height 12
click at [734, 91] on input "text" at bounding box center [736, 95] width 96 height 18
click at [729, 116] on div "[PERSON_NAME] (You)" at bounding box center [735, 117] width 90 height 9
click at [740, 175] on button "[PERSON_NAME]" at bounding box center [730, 181] width 135 height 18
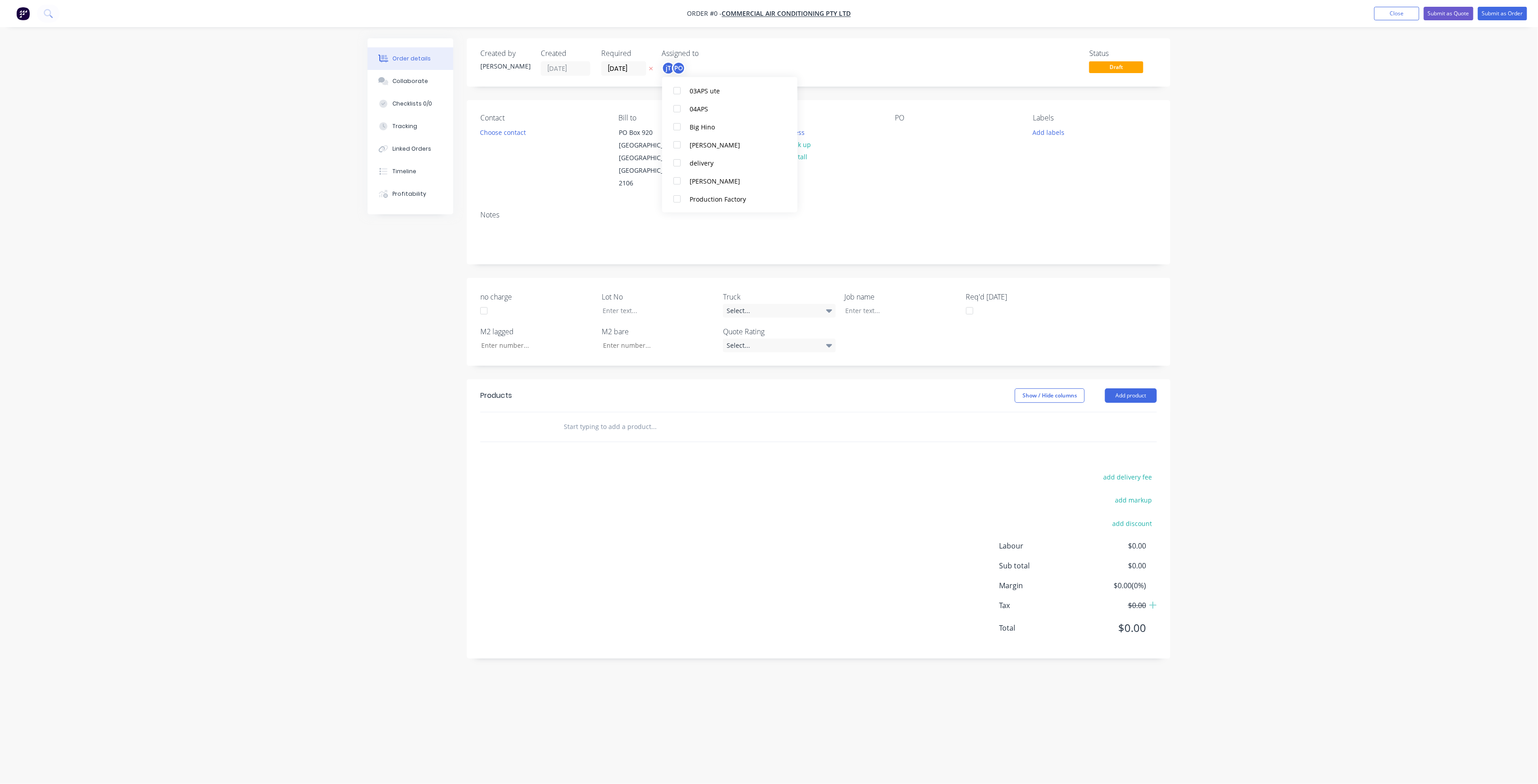
scroll to position [0, 0]
click at [890, 99] on div "Order details Collaborate Checklists 0/0 Tracking Linked Orders Timeline Profit…" at bounding box center [769, 374] width 821 height 673
click at [905, 133] on div at bounding box center [902, 132] width 14 height 13
paste div
click at [945, 130] on div "NOTRE DAME DWG-M03 REV P2OA" at bounding box center [951, 137] width 113 height 23
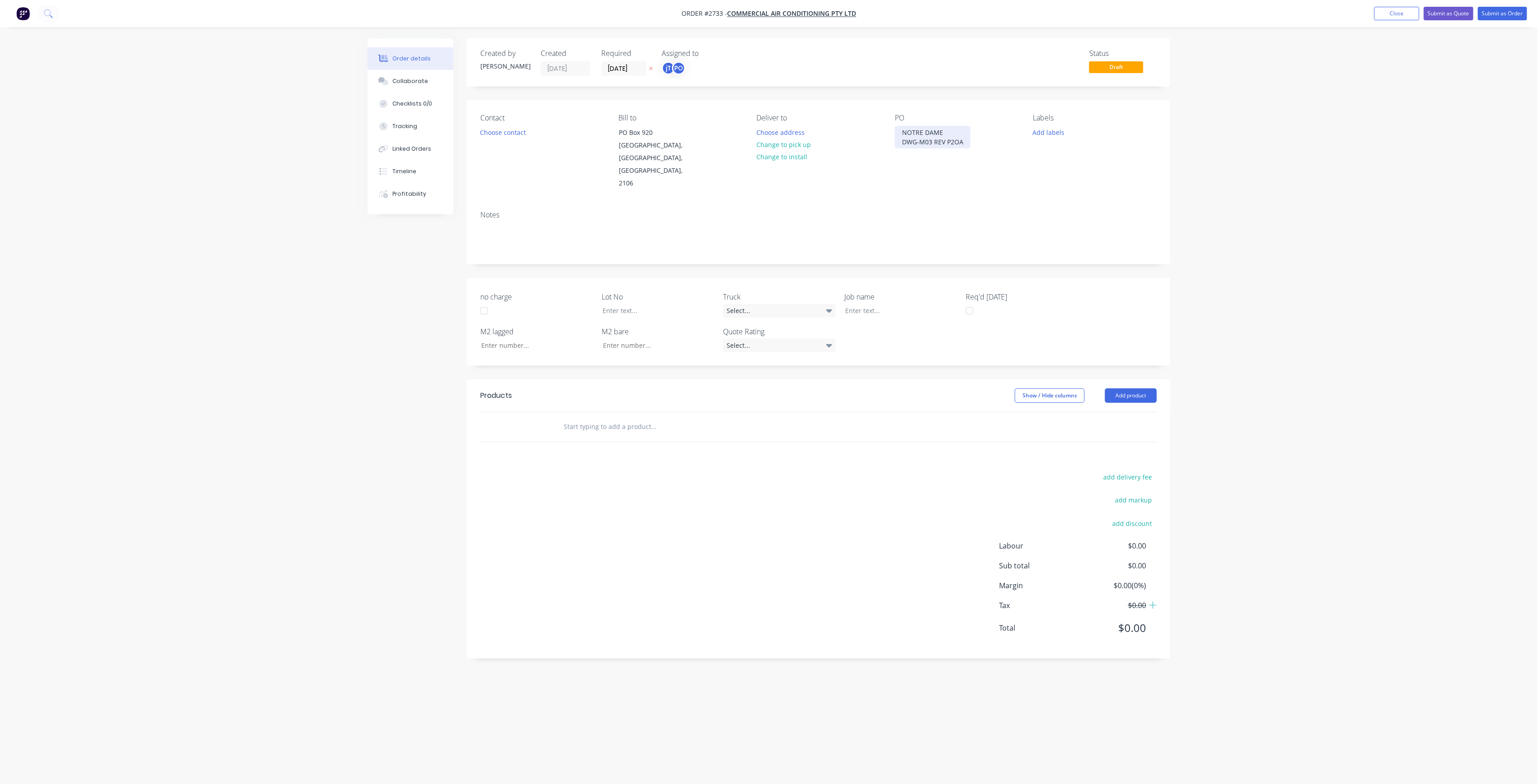
click at [953, 140] on div "NOTRE DAME DWG-M03 REV P2OA" at bounding box center [932, 137] width 76 height 23
drag, startPoint x: 861, startPoint y: 275, endPoint x: 870, endPoint y: 283, distance: 12.0
click at [868, 292] on div "Job name" at bounding box center [901, 305] width 113 height 26
click at [870, 304] on div at bounding box center [894, 310] width 113 height 13
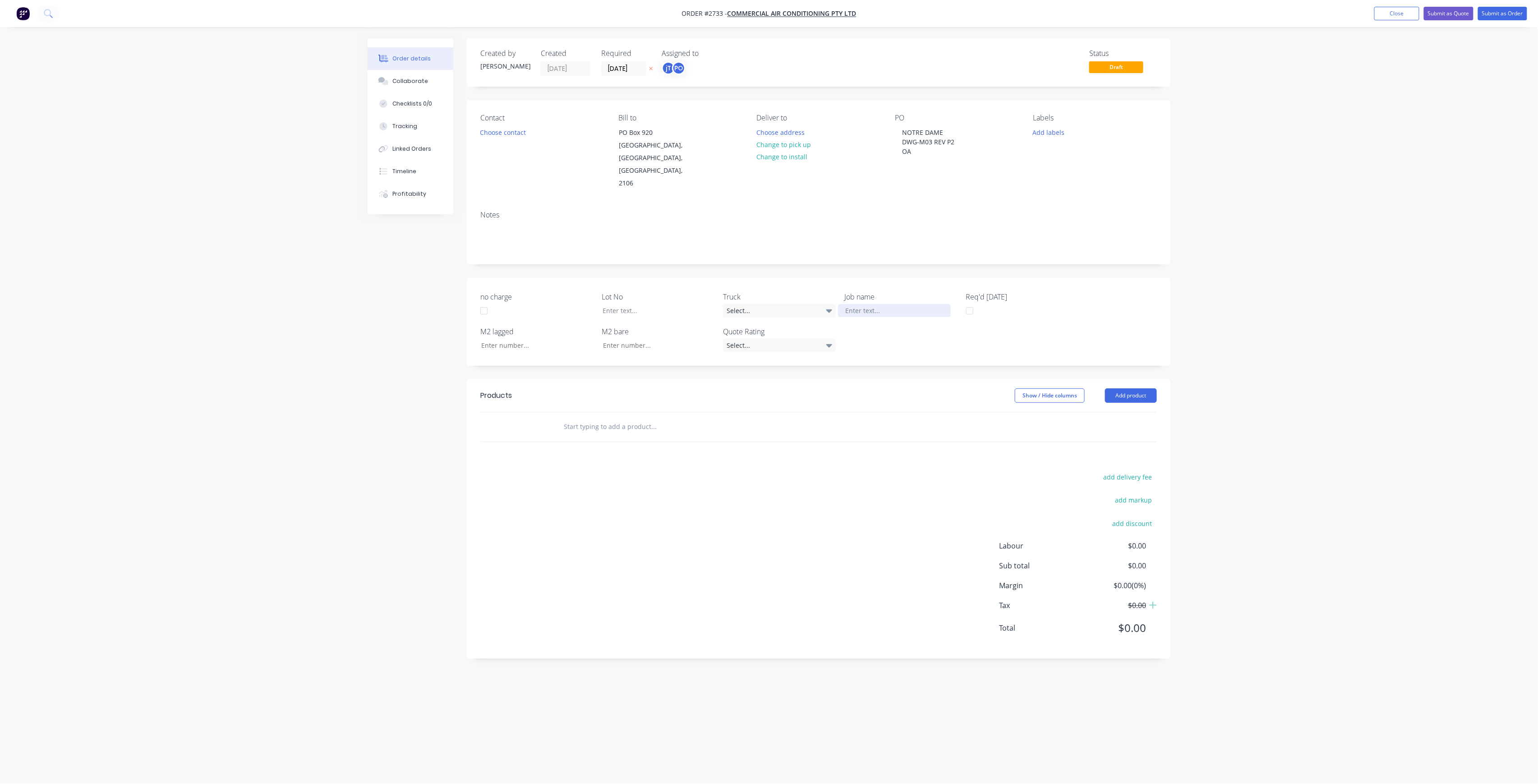
paste div
click at [887, 304] on div "NOTRE DAME DWG-M03 REV P2OA" at bounding box center [894, 315] width 113 height 23
click at [897, 304] on div "NOTRE DAME DWG-M03 REV P2OA" at bounding box center [894, 315] width 113 height 23
click at [777, 128] on button "Choose address" at bounding box center [780, 131] width 58 height 12
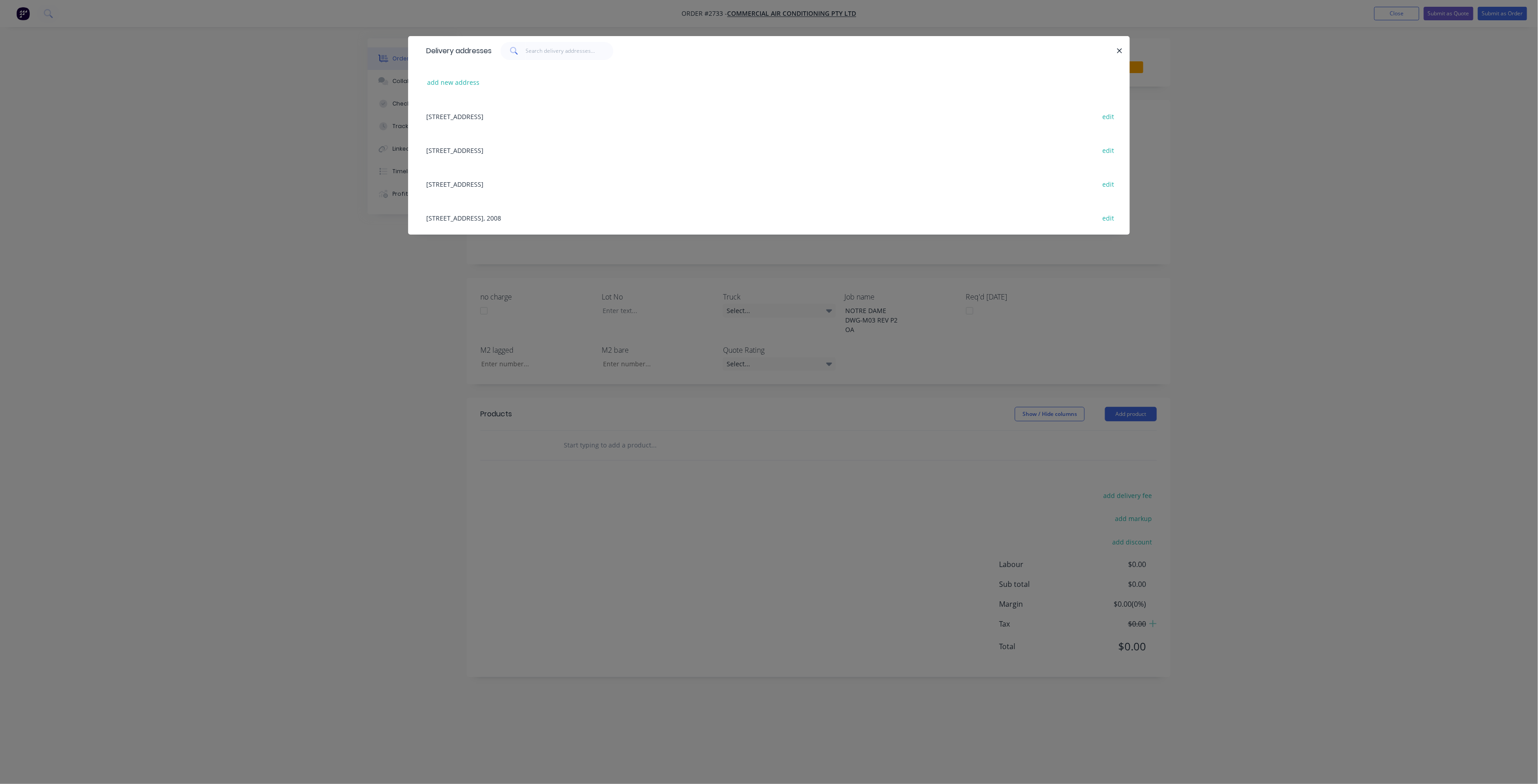
click at [520, 220] on div "[STREET_ADDRESS], 2008 edit" at bounding box center [769, 218] width 695 height 34
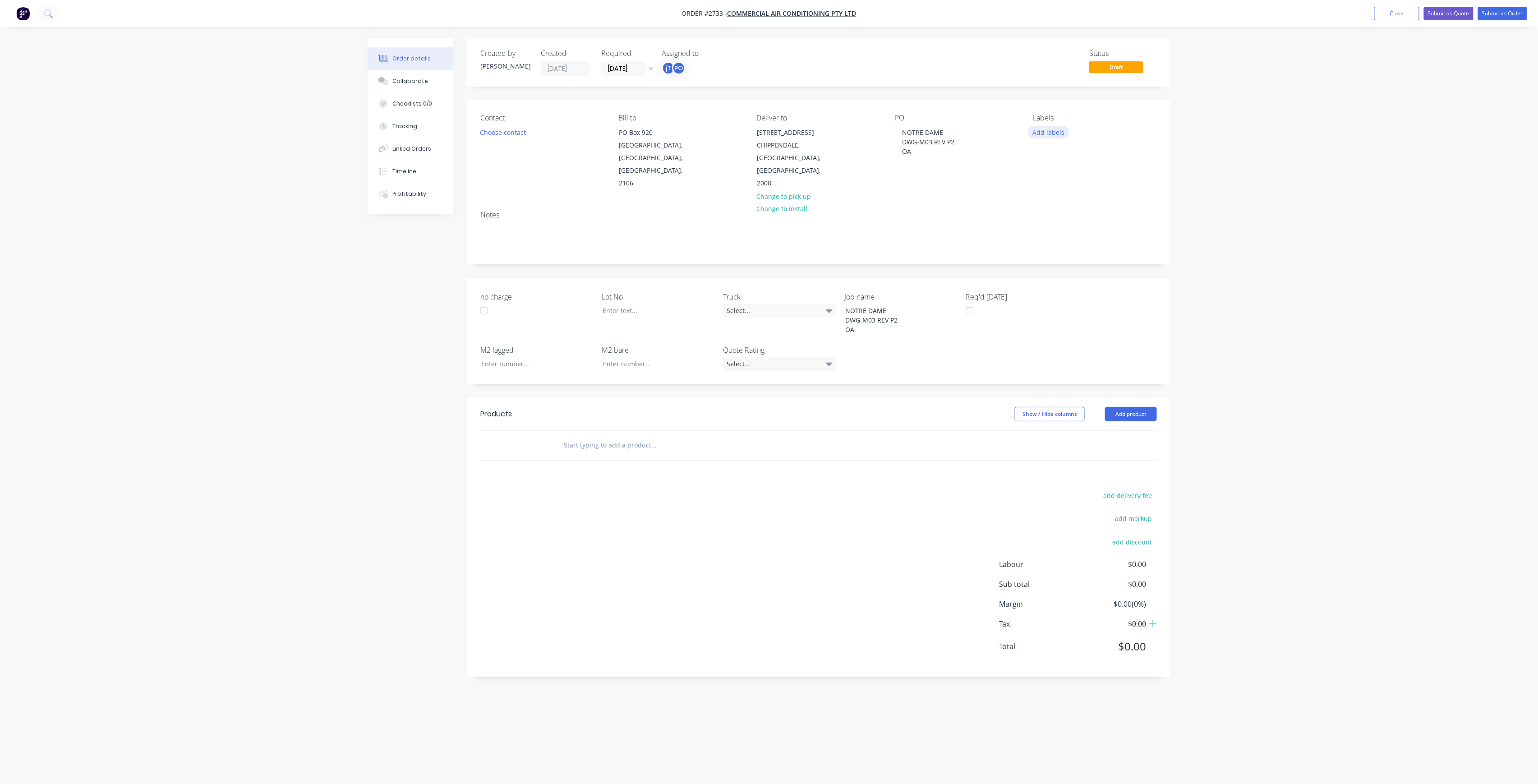
click at [1061, 133] on button "Add labels" at bounding box center [1048, 131] width 41 height 12
click at [1097, 184] on button "Create new label" at bounding box center [1101, 186] width 117 height 14
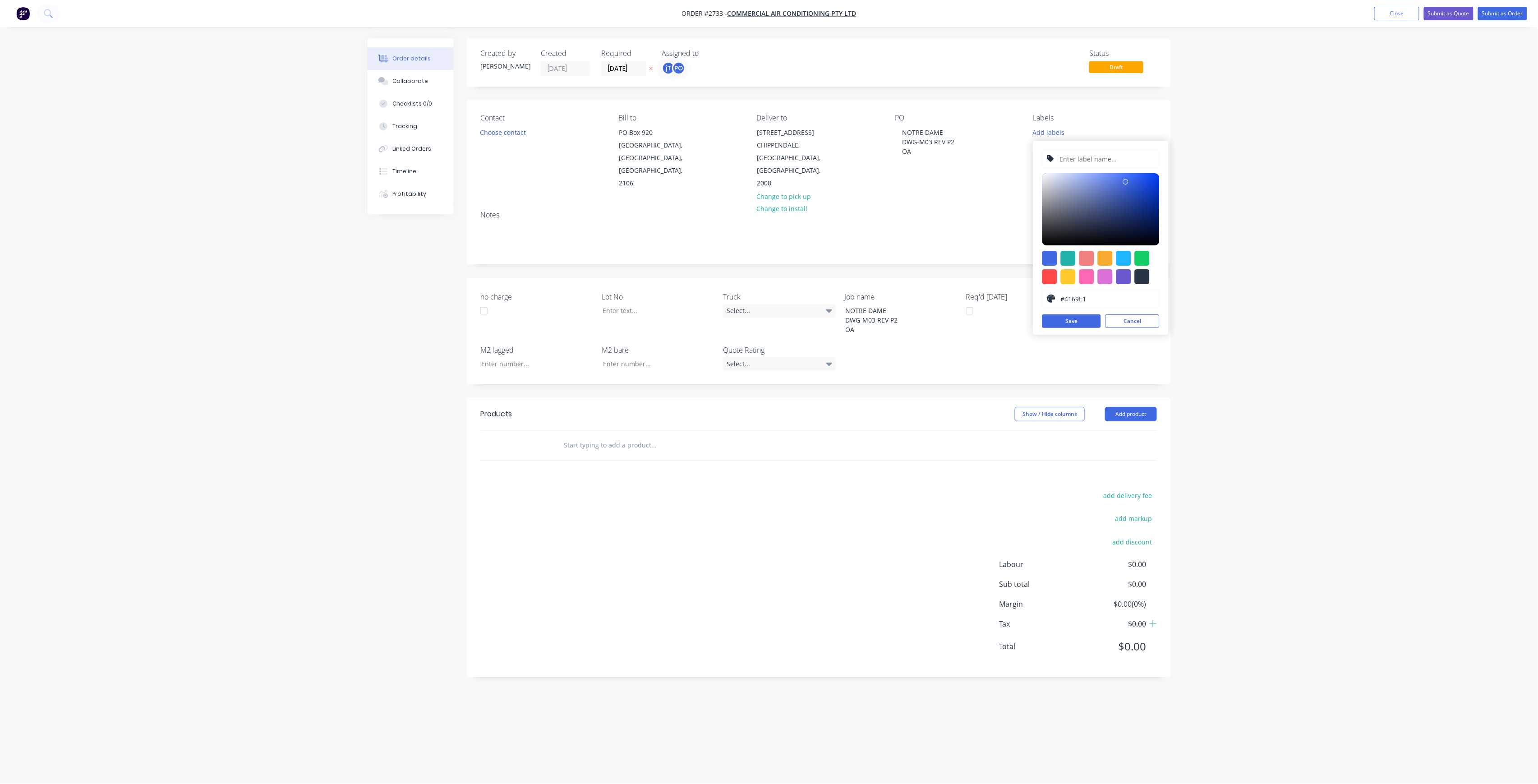
click at [1095, 166] on input "text" at bounding box center [1106, 158] width 96 height 17
type input "LOT#01003"
click at [1081, 318] on button "Save" at bounding box center [1072, 321] width 59 height 14
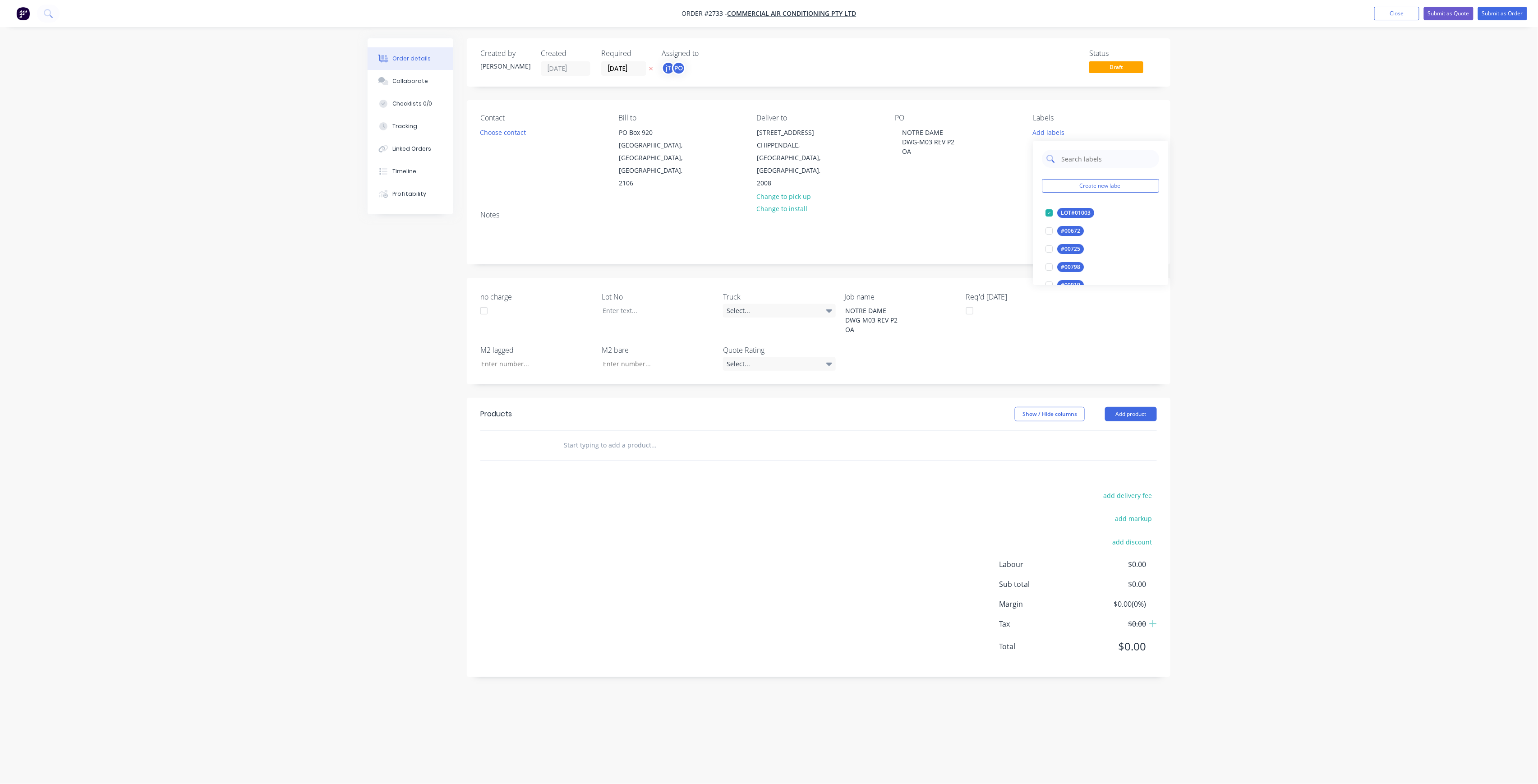
click at [1101, 150] on input "text" at bounding box center [1108, 158] width 94 height 18
click at [1071, 206] on div "Main Contract edit" at bounding box center [1101, 213] width 117 height 18
click at [1079, 217] on div "Main Contract" at bounding box center [1079, 213] width 44 height 10
click at [1092, 161] on input "MAIN" at bounding box center [1108, 155] width 94 height 18
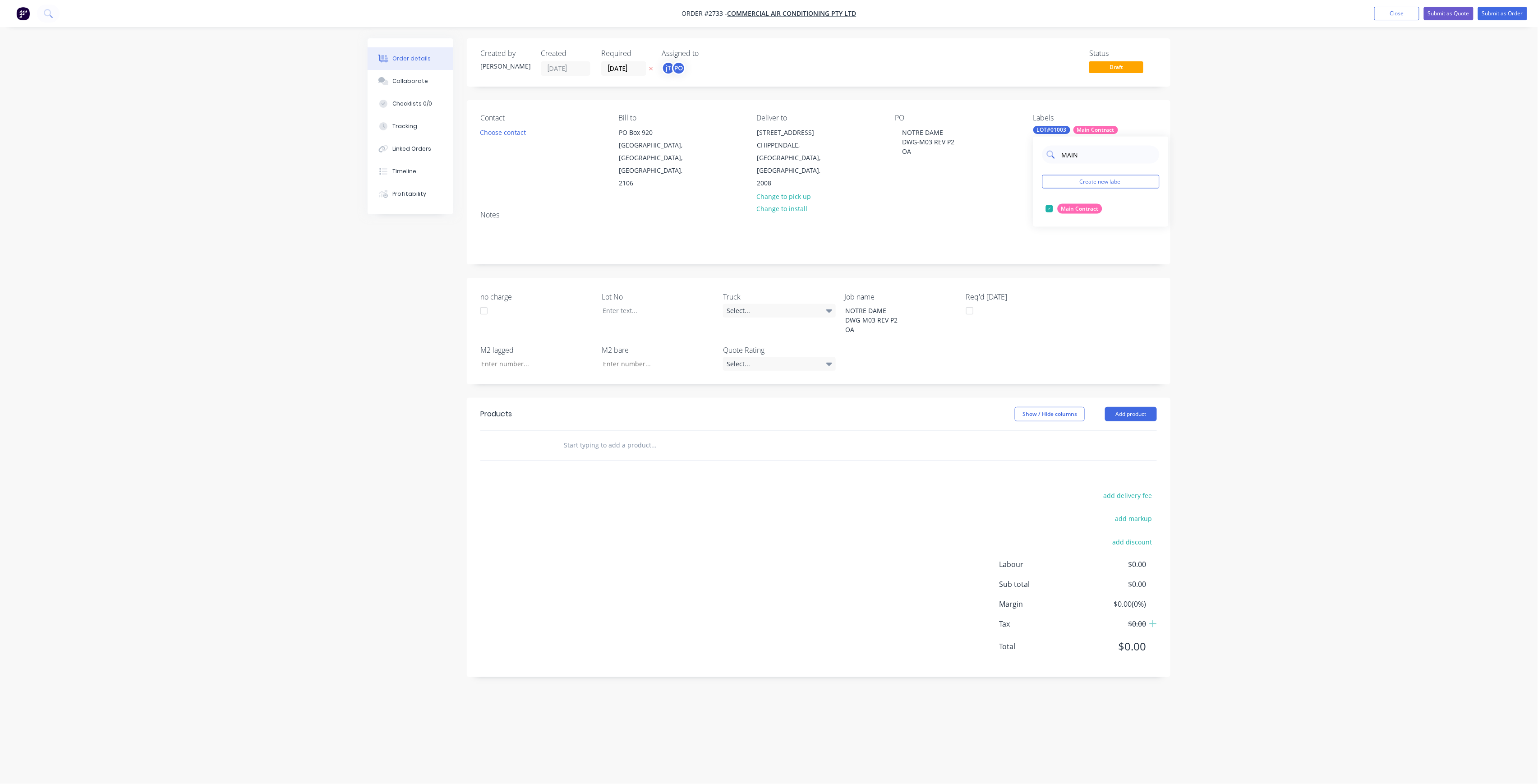
click at [1092, 161] on input "MAIN" at bounding box center [1108, 155] width 94 height 18
type input "50"
click at [1068, 243] on div "50INT" at bounding box center [1069, 245] width 23 height 10
click at [1269, 206] on div "Order details Collaborate Checklists 0/0 Tracking Linked Orders Timeline Profit…" at bounding box center [769, 392] width 1538 height 784
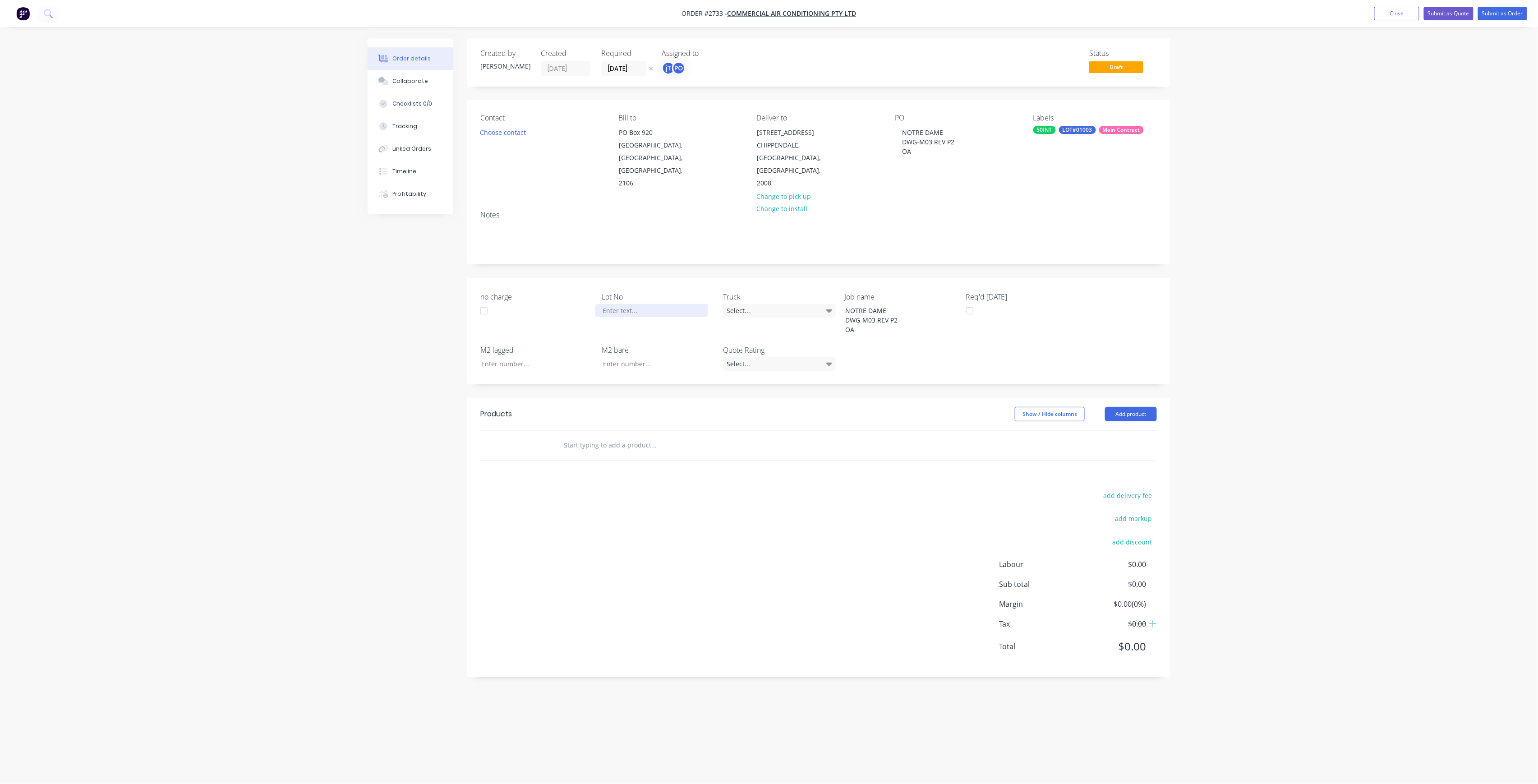
click at [621, 304] on div at bounding box center [651, 310] width 113 height 13
click at [651, 430] on div at bounding box center [715, 445] width 325 height 29
click at [650, 436] on input "text" at bounding box center [653, 445] width 180 height 18
type input "MANU"
click at [658, 571] on div "Manu facture HVAC ductwork Product" at bounding box center [702, 573] width 270 height 38
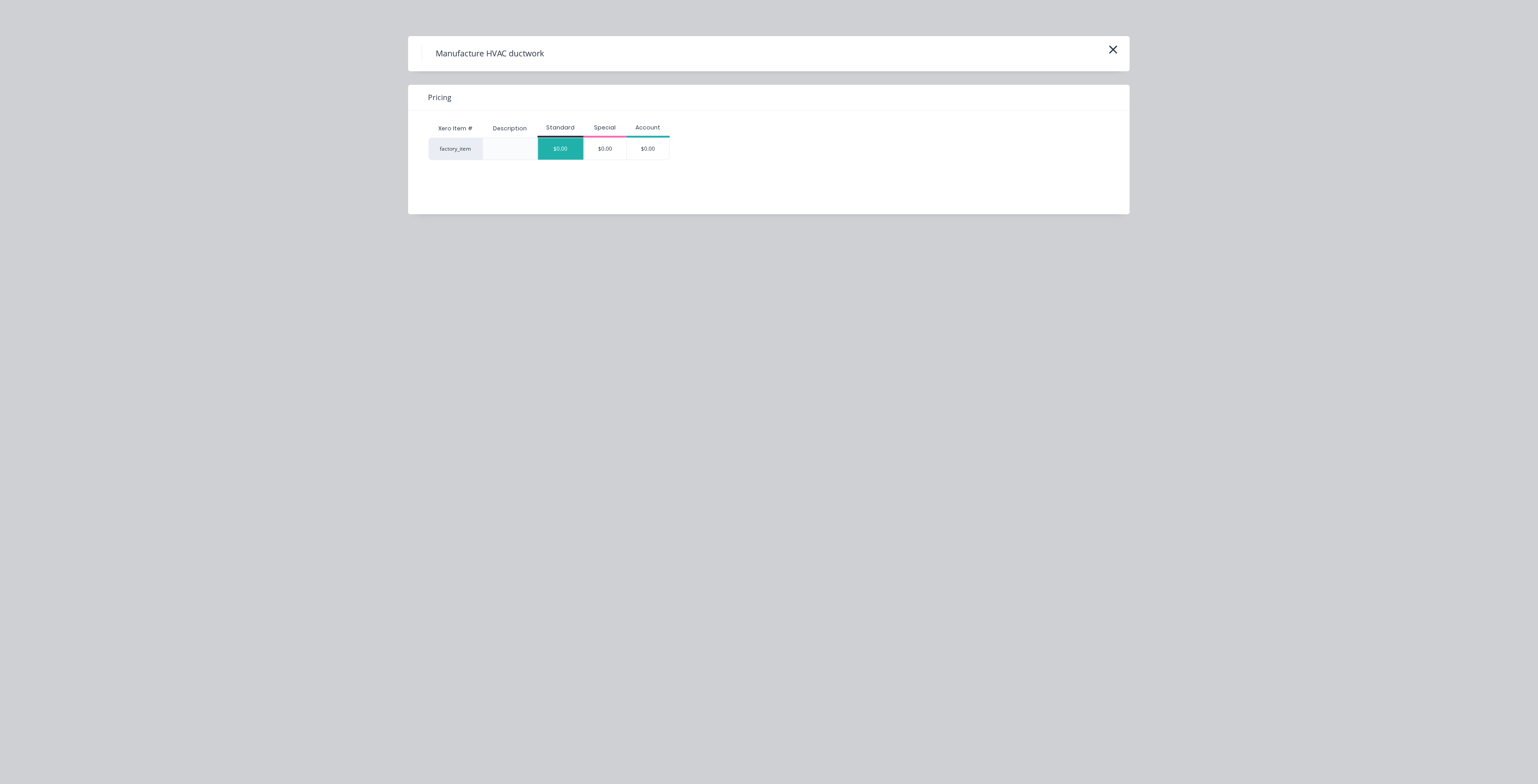
click at [542, 145] on div "$0.00" at bounding box center [561, 149] width 46 height 22
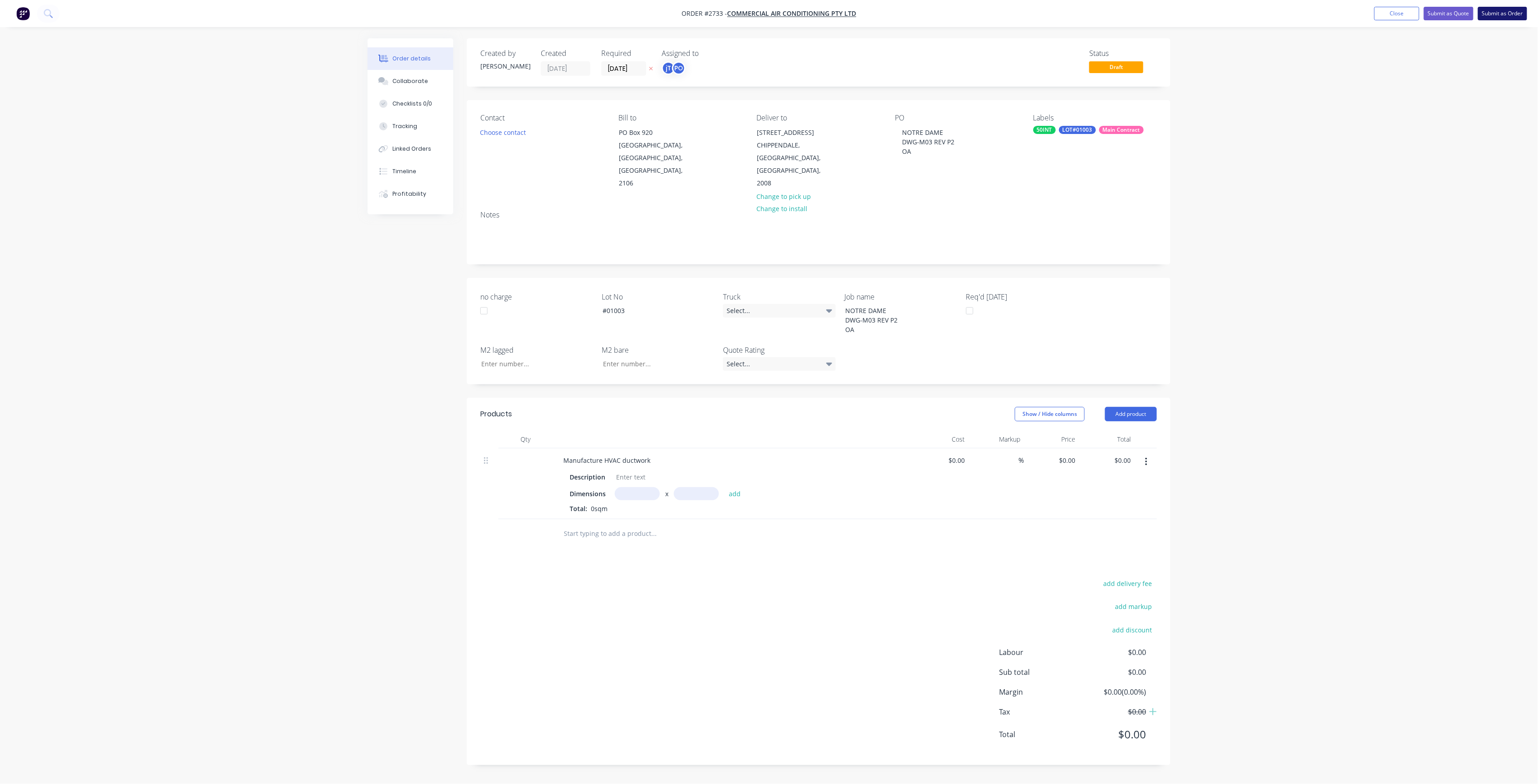
click at [1494, 6] on nav "Order #2733 - Commercial Air Conditioning Pty Ltd Add product Close Submit as Q…" at bounding box center [769, 13] width 1538 height 27
click at [1496, 15] on button "Submit as Order" at bounding box center [1502, 14] width 49 height 14
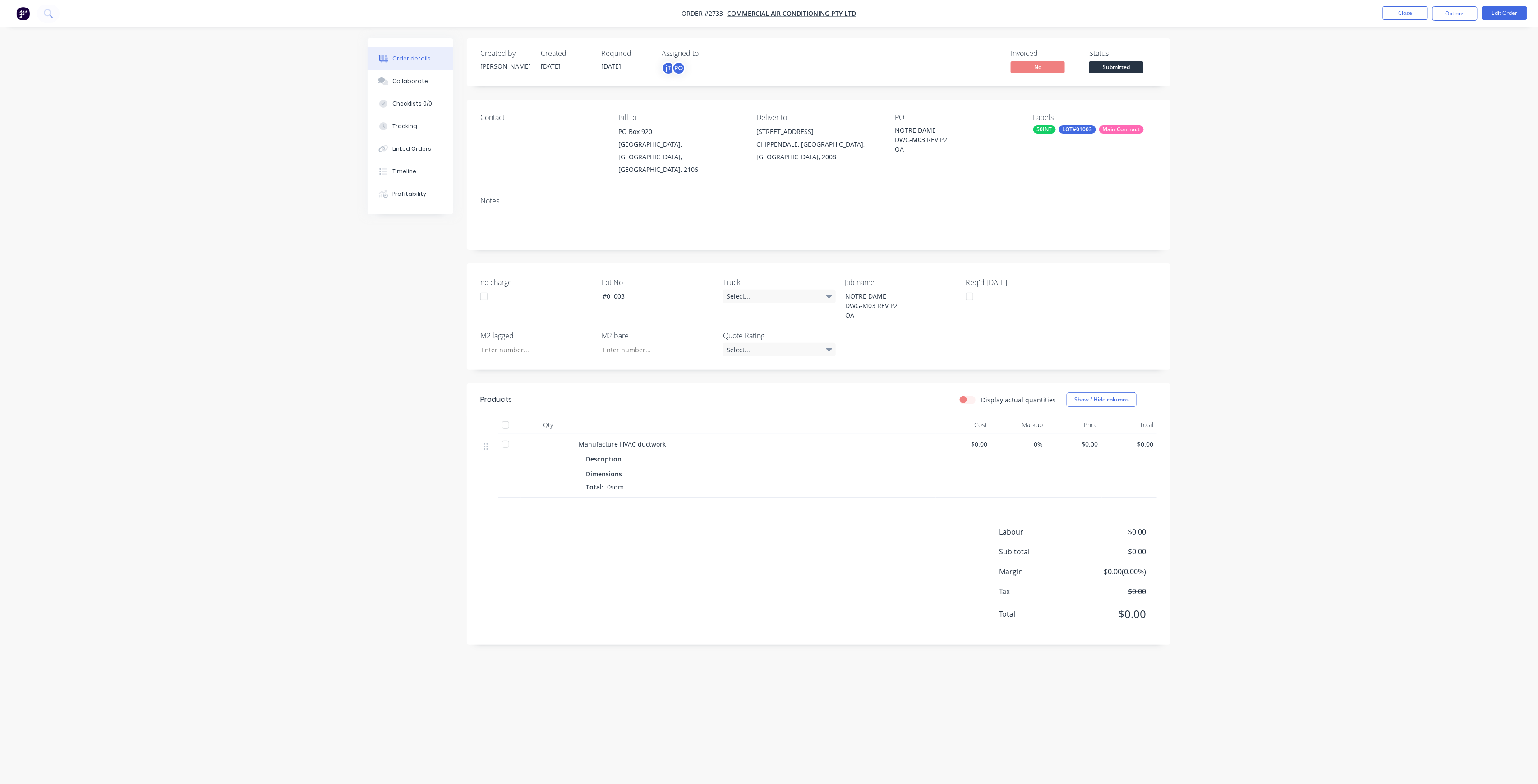
drag, startPoint x: 1133, startPoint y: 67, endPoint x: 1131, endPoint y: 74, distance: 7.3
click at [1131, 68] on span "Submitted" at bounding box center [1116, 67] width 54 height 11
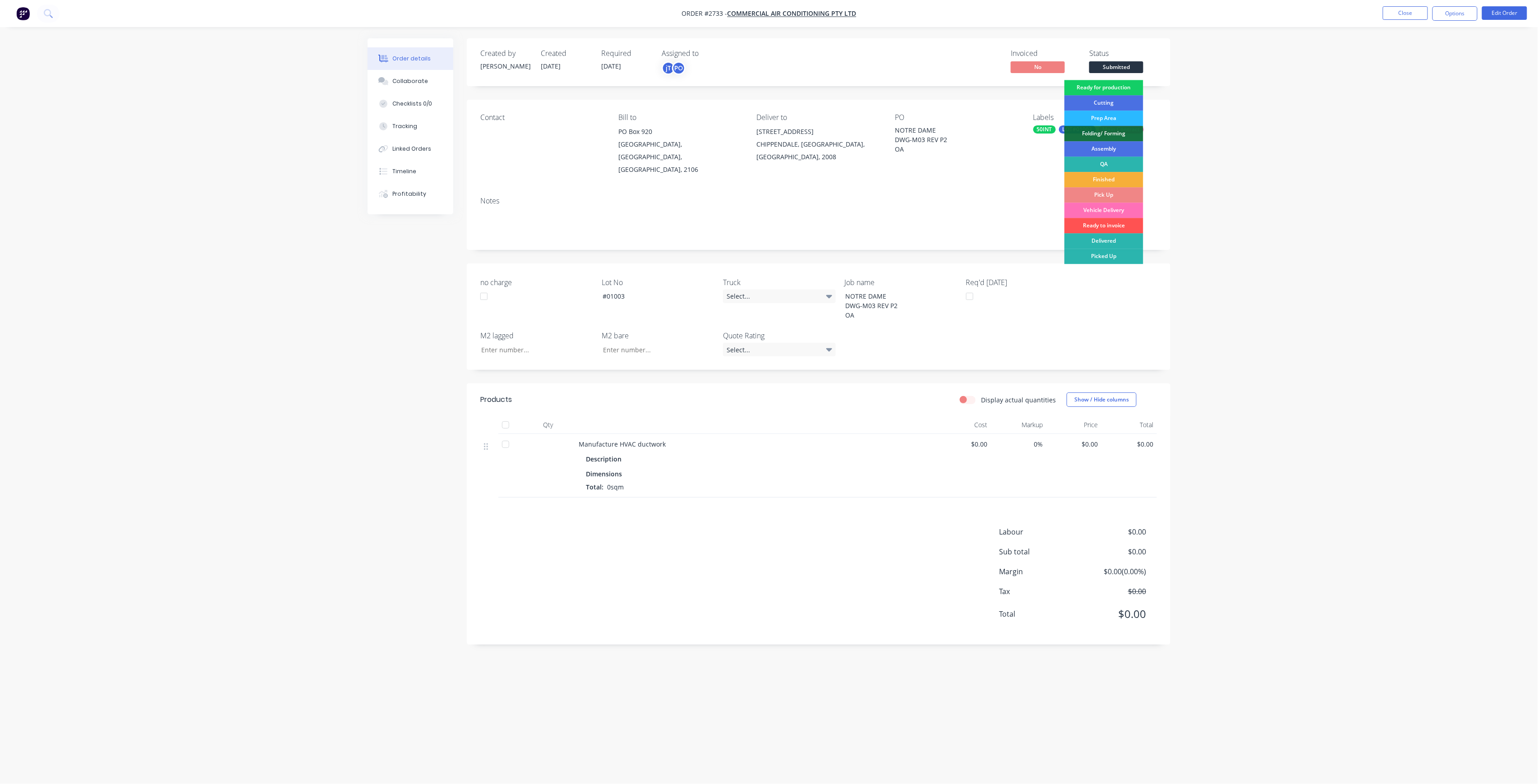
click at [1126, 89] on div "Ready for production" at bounding box center [1104, 88] width 79 height 16
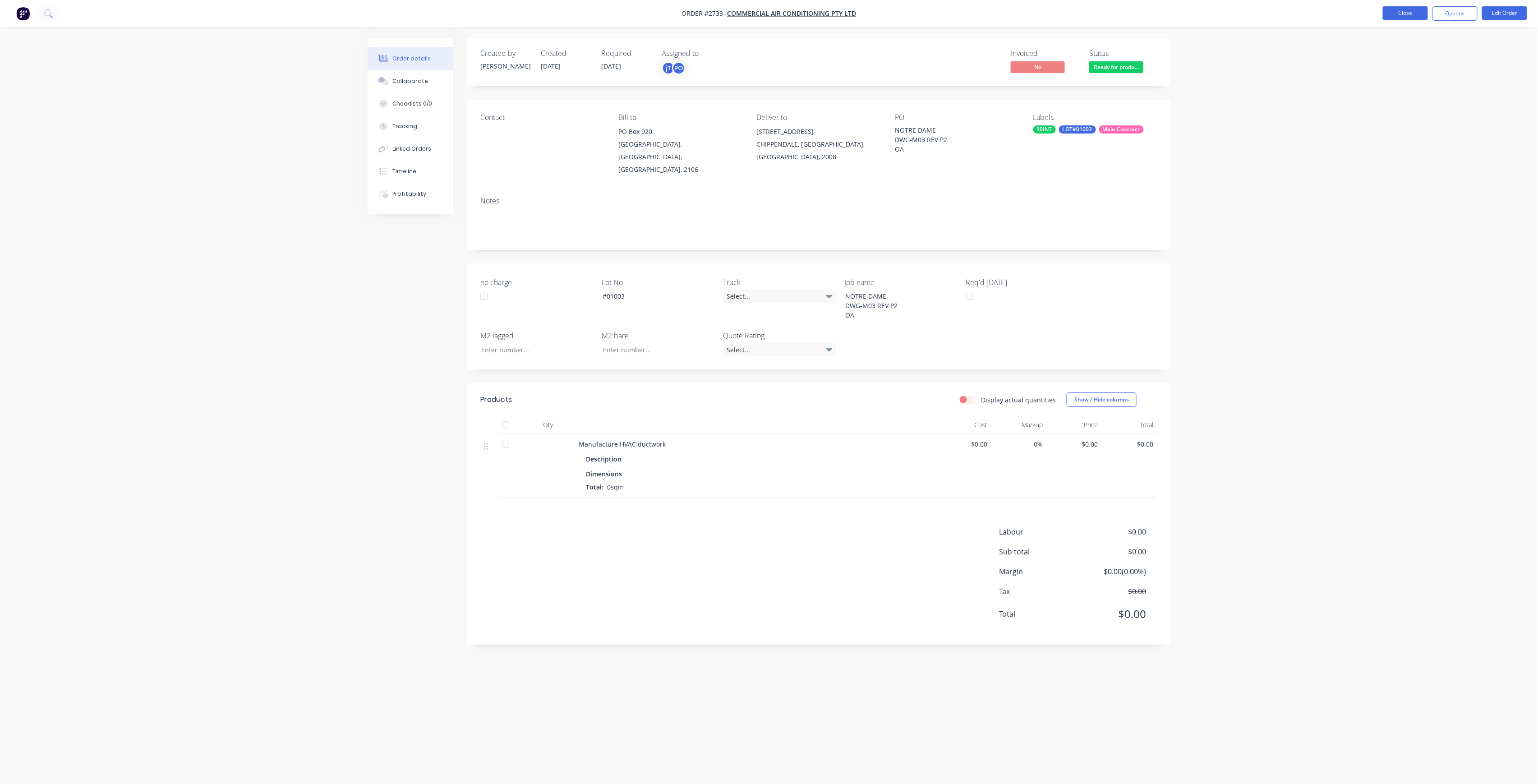
click at [1425, 16] on button "Close" at bounding box center [1405, 13] width 45 height 14
